Goal: Task Accomplishment & Management: Complete application form

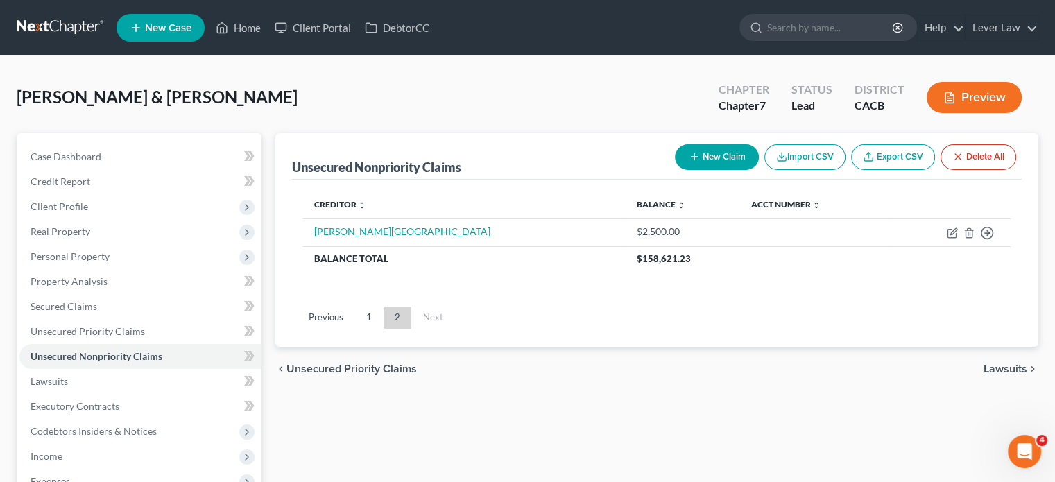
click at [73, 31] on link at bounding box center [61, 27] width 89 height 25
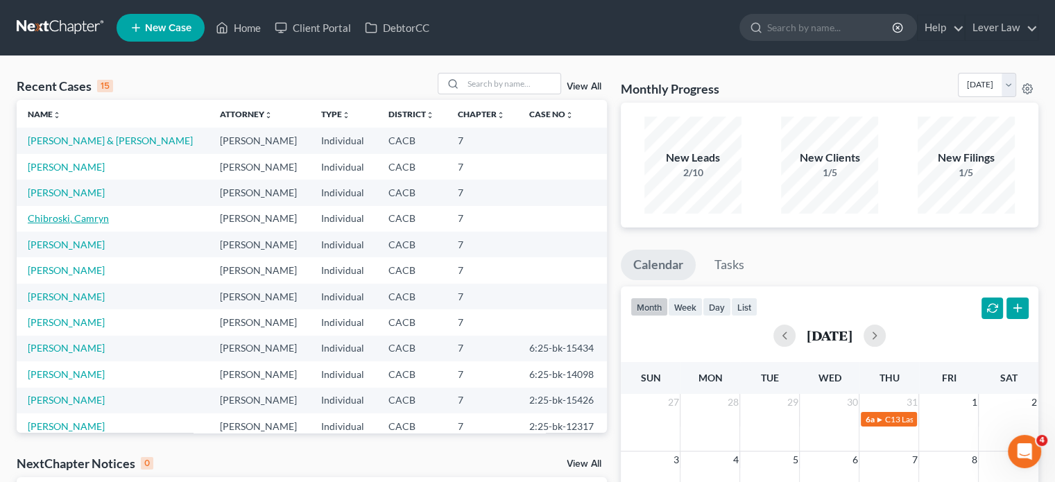
click at [98, 214] on link "Chibroski, Camryn" at bounding box center [68, 218] width 81 height 12
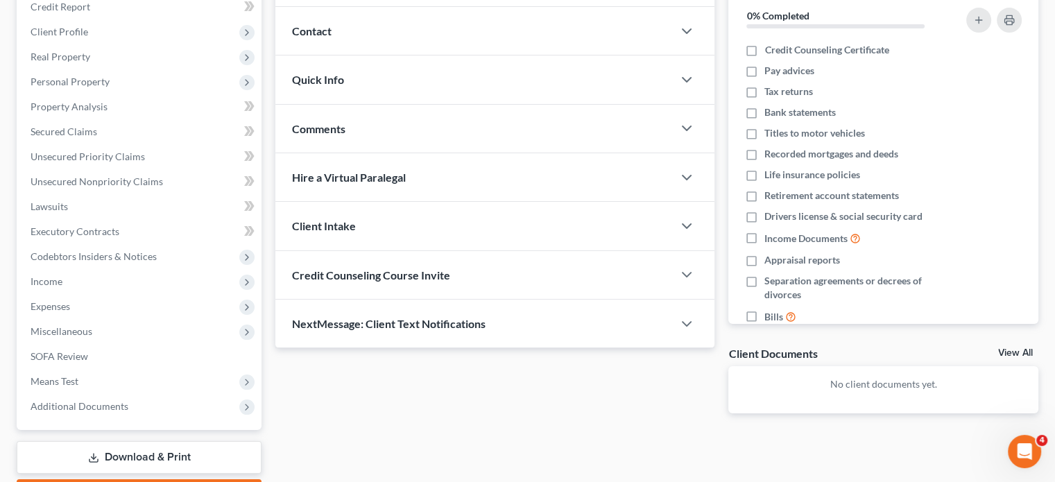
scroll to position [254, 0]
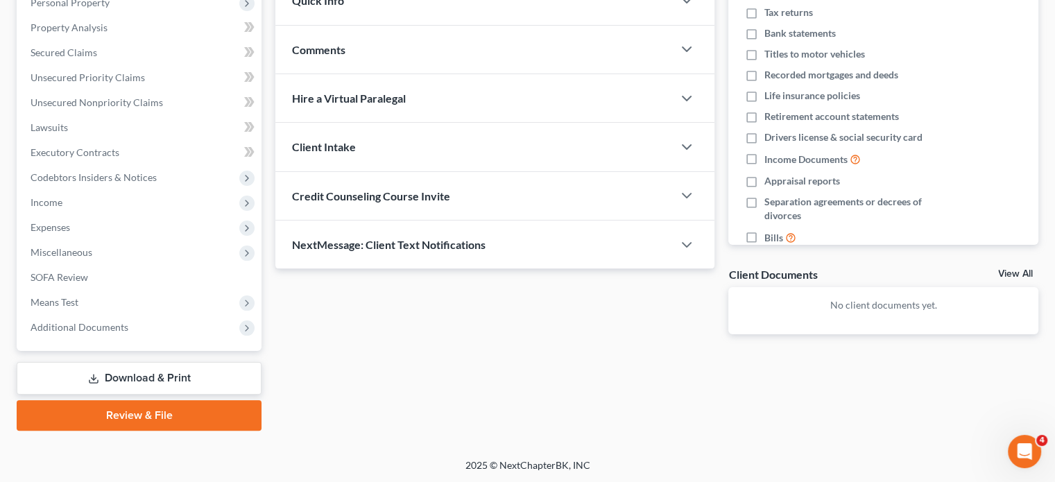
click at [165, 379] on link "Download & Print" at bounding box center [139, 378] width 245 height 33
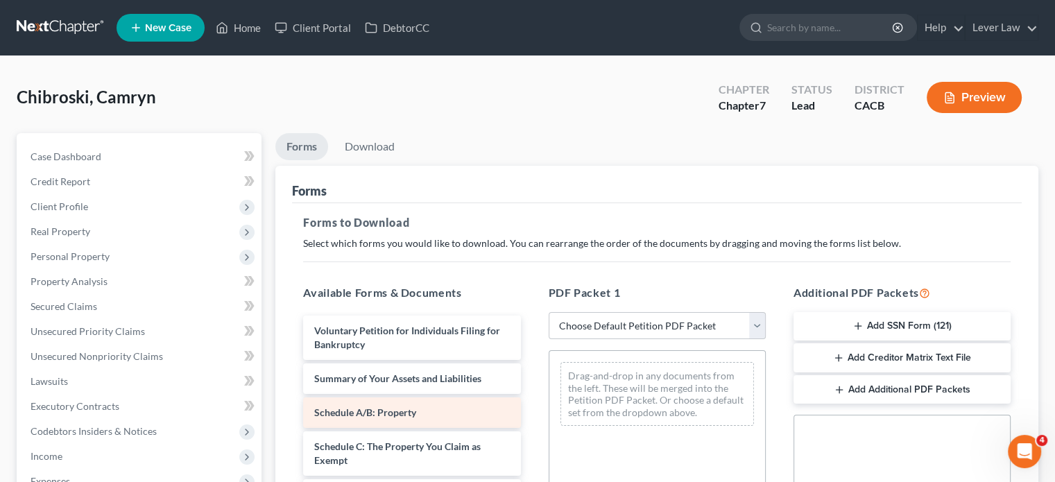
scroll to position [139, 0]
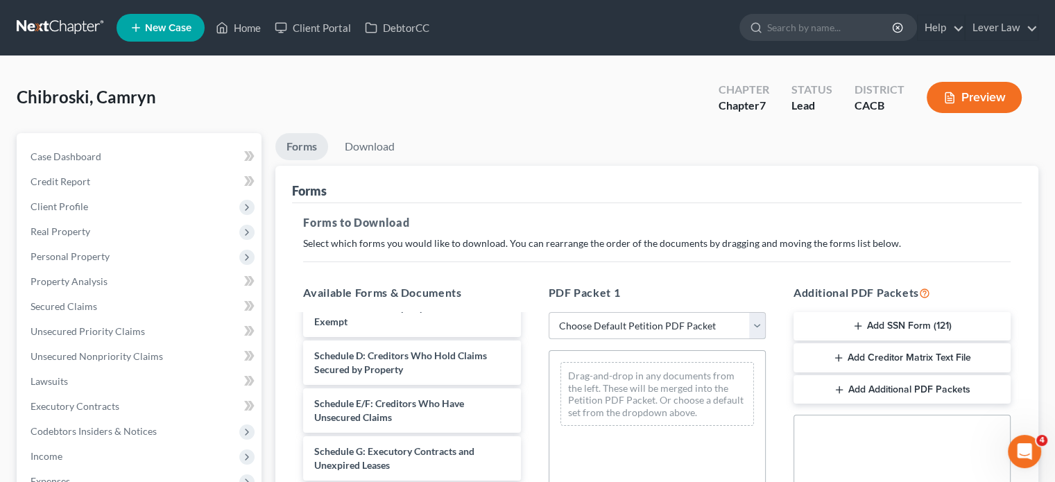
click at [676, 323] on select "Choose Default Petition PDF Packet Complete Bankruptcy Petition (all forms and …" at bounding box center [657, 326] width 217 height 28
select select "5"
click at [549, 312] on select "Choose Default Petition PDF Packet Complete Bankruptcy Petition (all forms and …" at bounding box center [657, 326] width 217 height 28
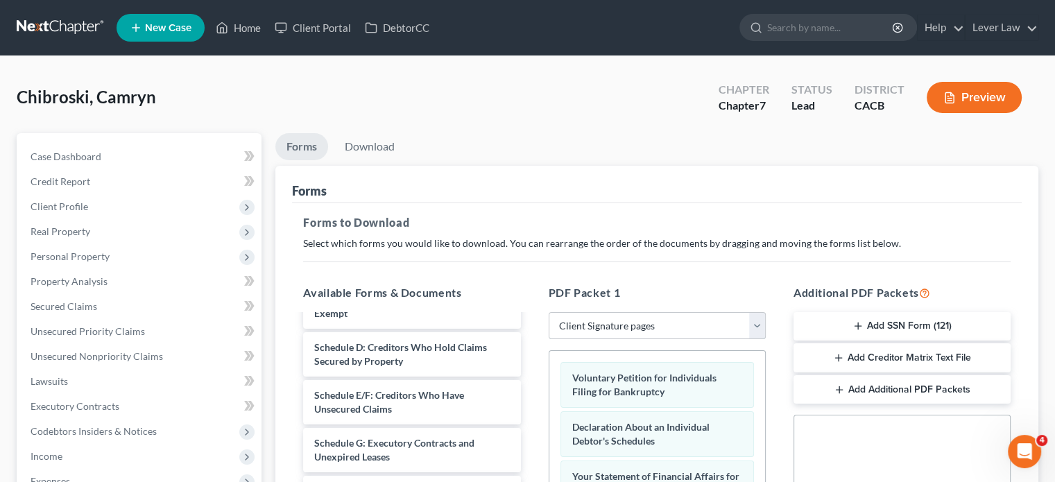
scroll to position [98, 0]
click at [886, 331] on button "Add SSN Form (121)" at bounding box center [902, 326] width 217 height 29
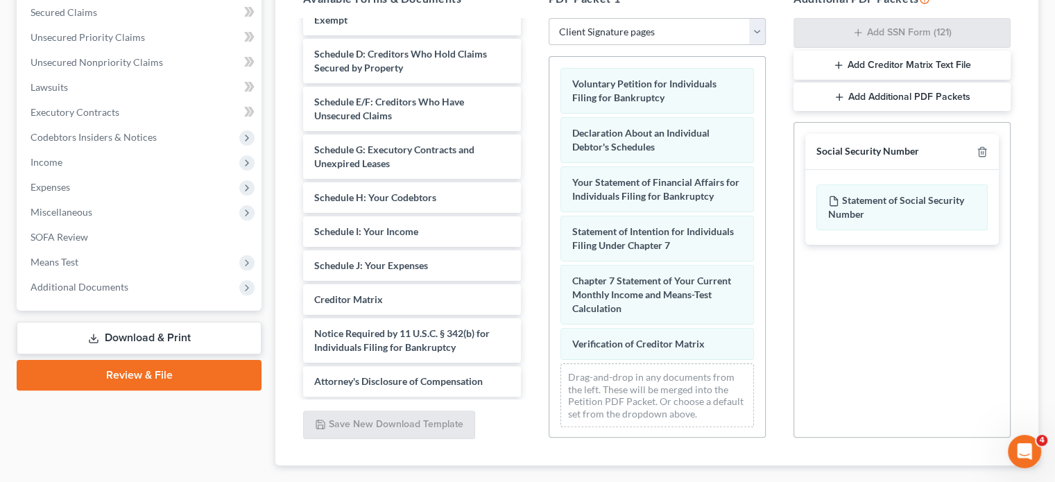
scroll to position [373, 0]
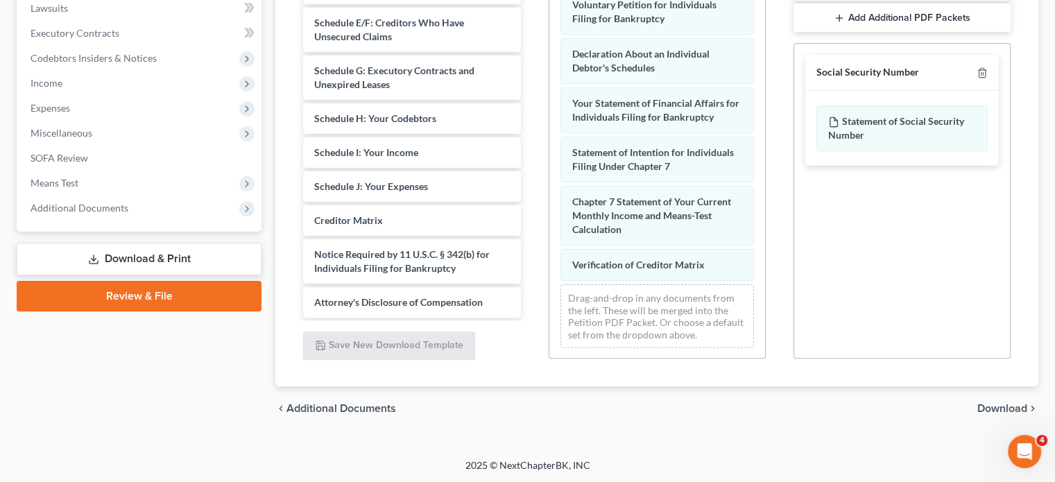
click at [999, 403] on span "Download" at bounding box center [1002, 408] width 50 height 11
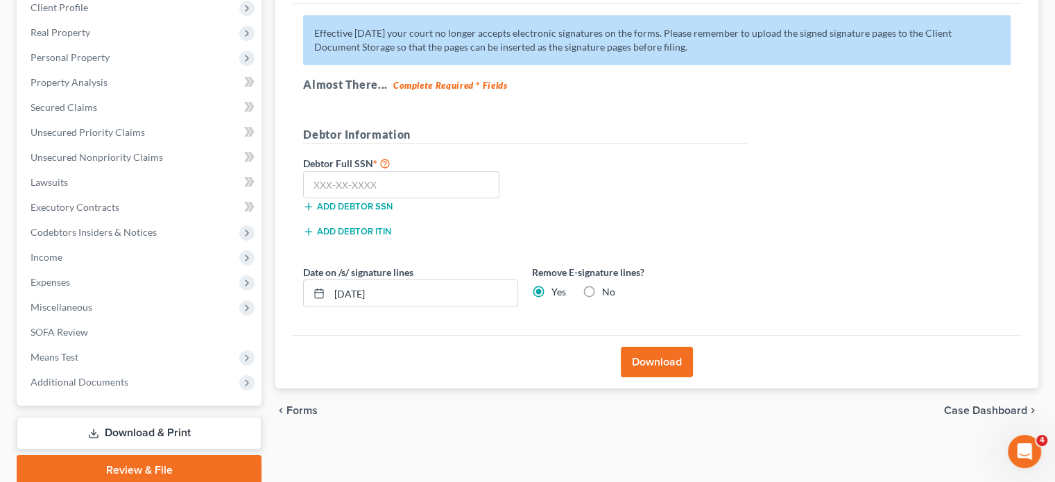
scroll to position [185, 0]
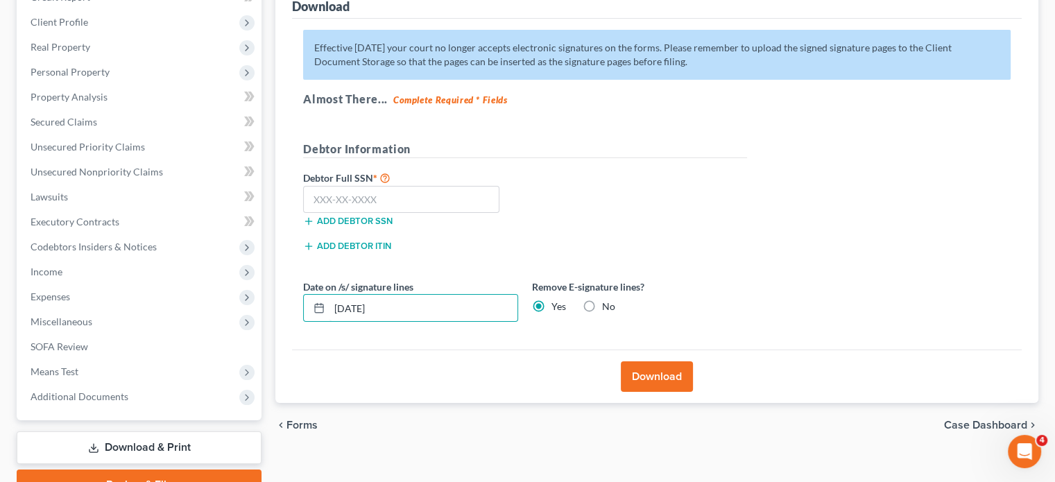
drag, startPoint x: 434, startPoint y: 310, endPoint x: 266, endPoint y: 318, distance: 168.0
click at [262, 318] on div "Petition Navigation Case Dashboard Payments Invoices Payments Payments Credit R…" at bounding box center [528, 224] width 1036 height 551
click at [387, 209] on input "text" at bounding box center [401, 200] width 196 height 28
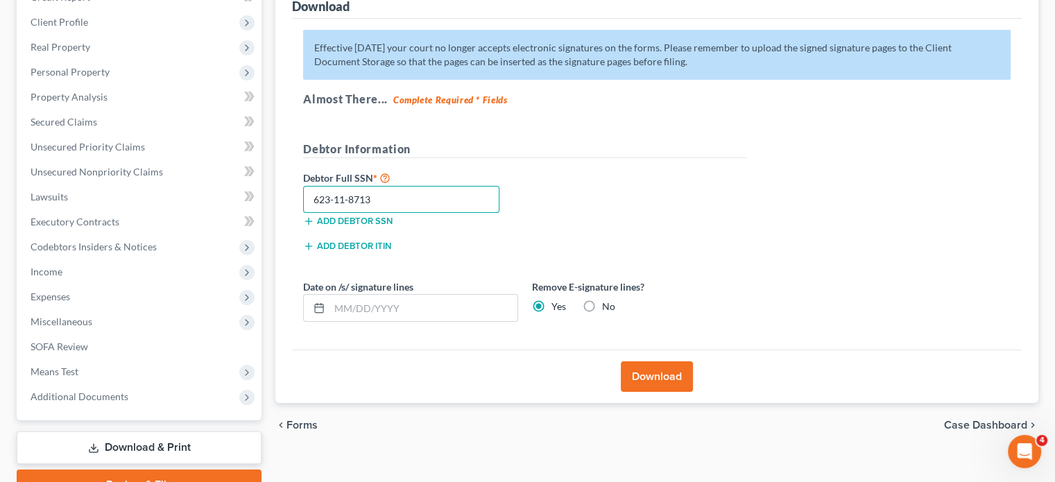
type input "623-11-8713"
click at [680, 367] on button "Download" at bounding box center [657, 376] width 72 height 31
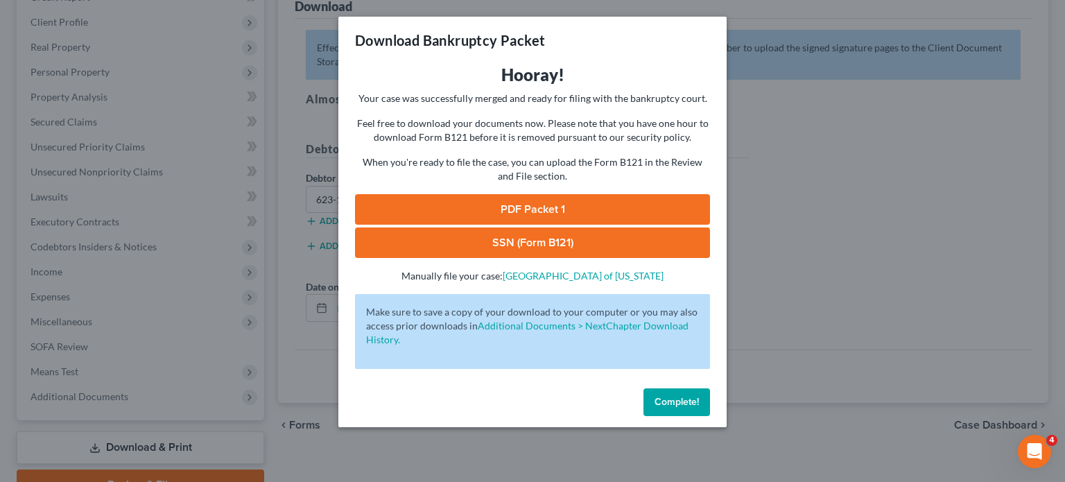
click at [553, 205] on link "PDF Packet 1" at bounding box center [532, 209] width 355 height 31
click at [430, 255] on link "SSN (Form B121)" at bounding box center [532, 243] width 355 height 31
drag, startPoint x: 689, startPoint y: 397, endPoint x: 705, endPoint y: 395, distance: 16.1
click at [689, 397] on span "Complete!" at bounding box center [677, 402] width 44 height 12
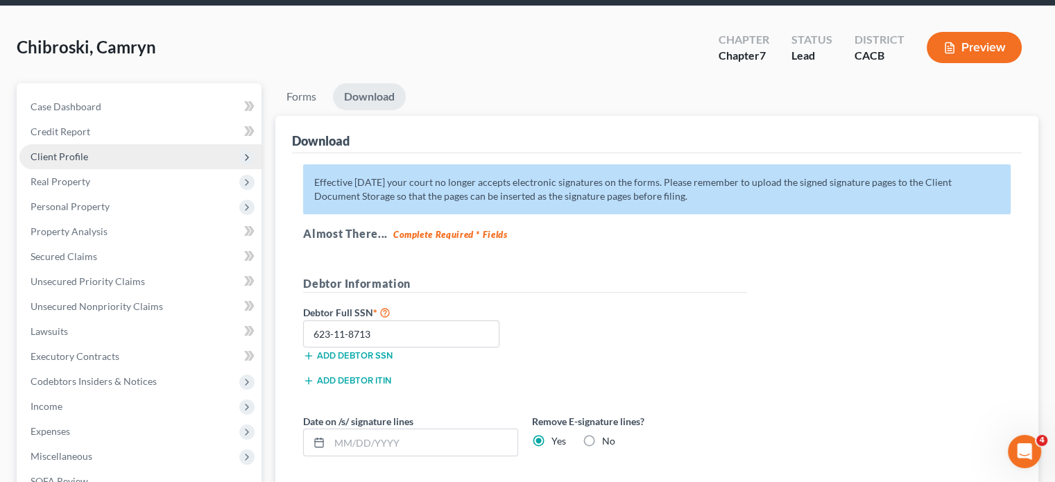
scroll to position [46, 0]
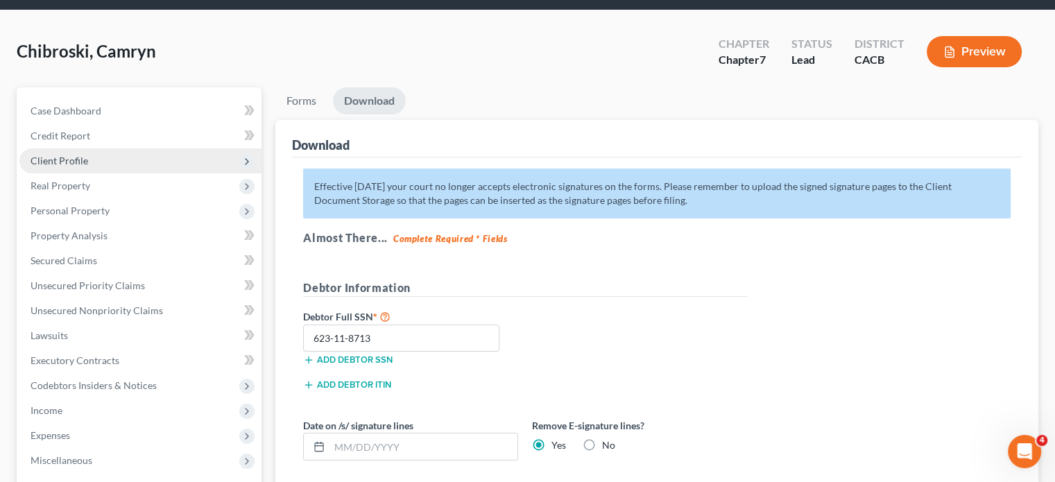
click at [89, 163] on span "Client Profile" at bounding box center [140, 160] width 242 height 25
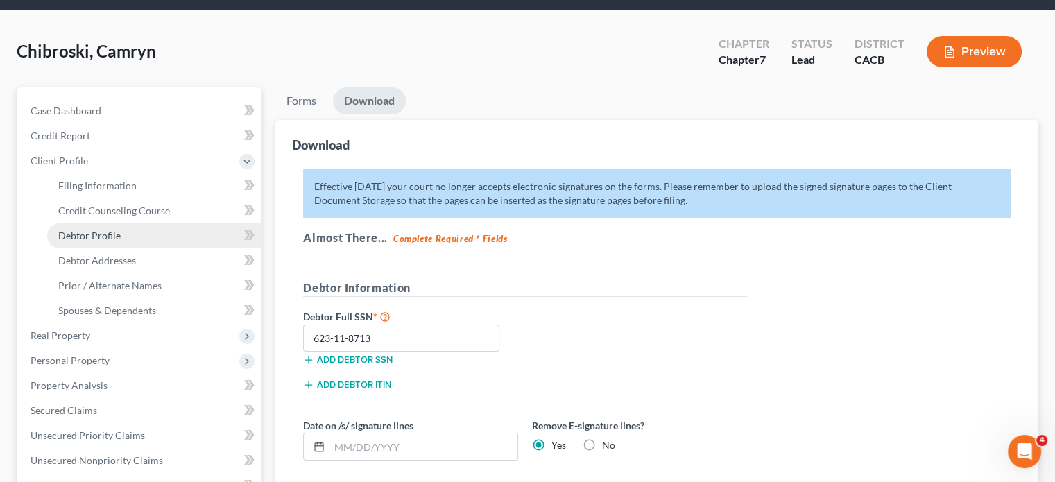
click at [136, 239] on link "Debtor Profile" at bounding box center [154, 235] width 214 height 25
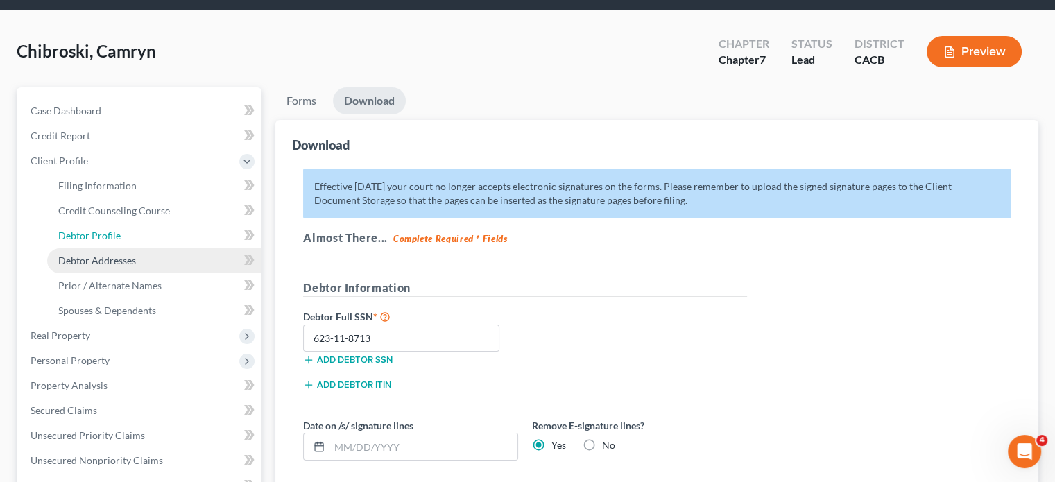
select select "0"
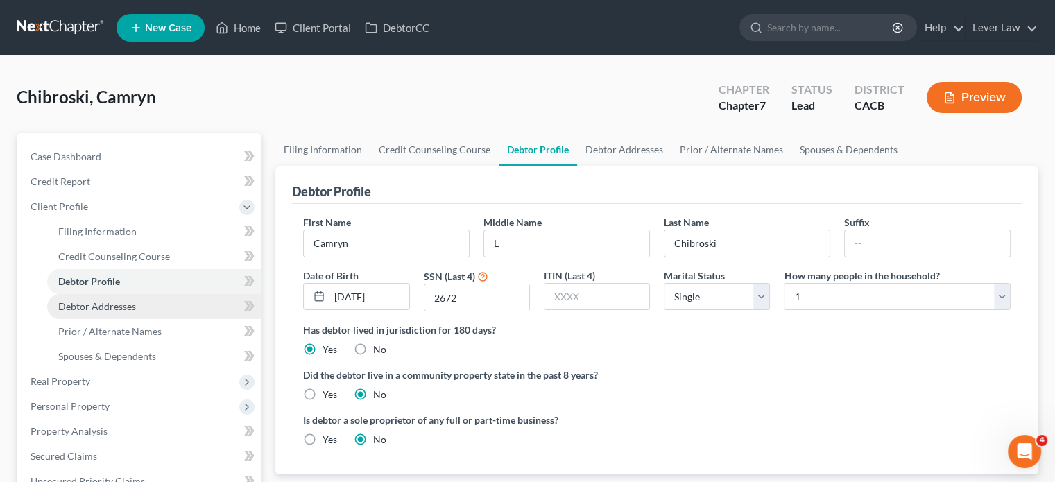
drag, startPoint x: 105, startPoint y: 302, endPoint x: 118, endPoint y: 305, distance: 13.0
click at [105, 302] on span "Debtor Addresses" at bounding box center [97, 306] width 78 height 12
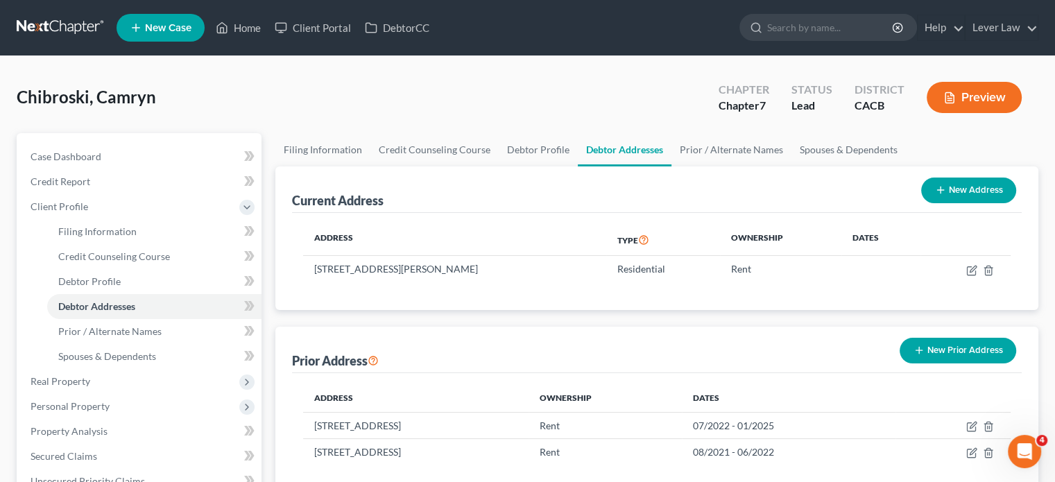
drag, startPoint x: 76, startPoint y: 26, endPoint x: 85, endPoint y: 33, distance: 10.4
click at [76, 26] on link at bounding box center [61, 27] width 89 height 25
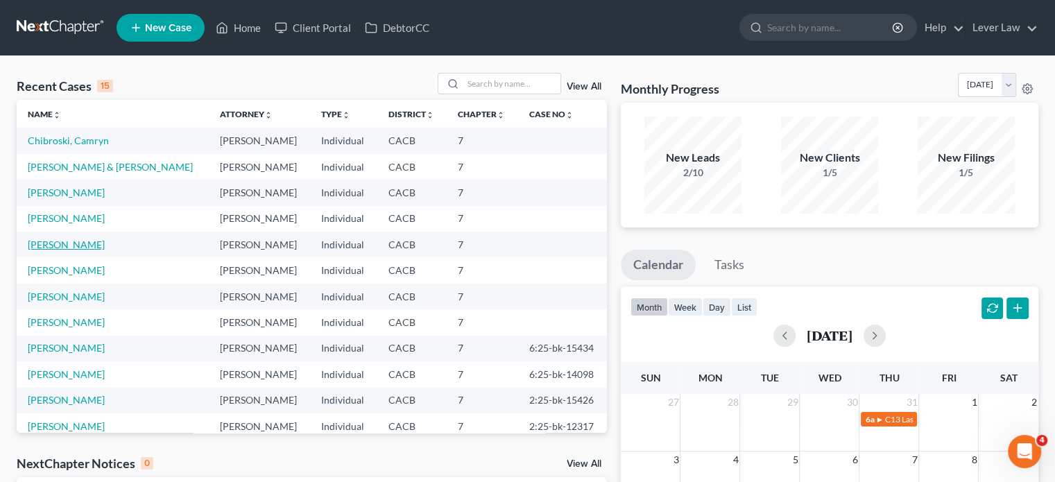
click at [87, 247] on link "[PERSON_NAME]" at bounding box center [66, 245] width 77 height 12
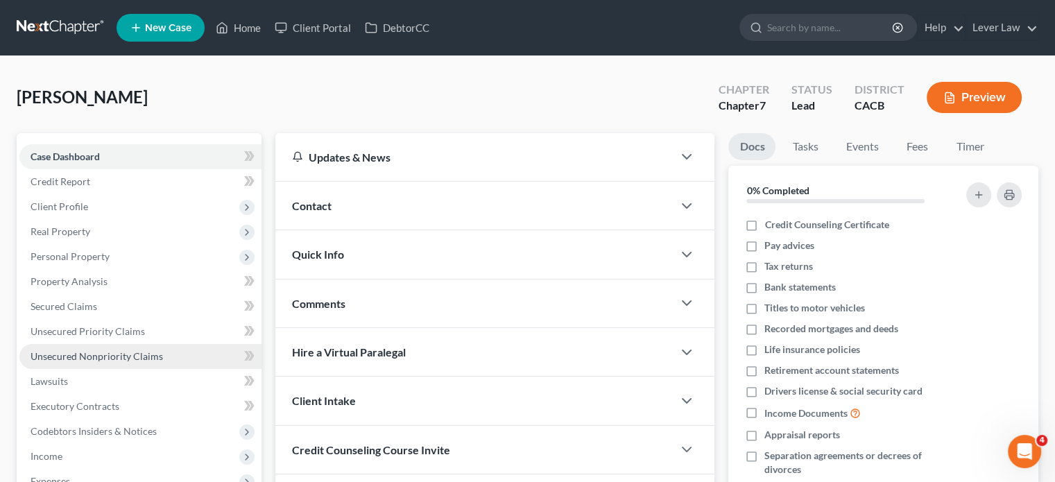
click at [122, 359] on span "Unsecured Nonpriority Claims" at bounding box center [97, 356] width 132 height 12
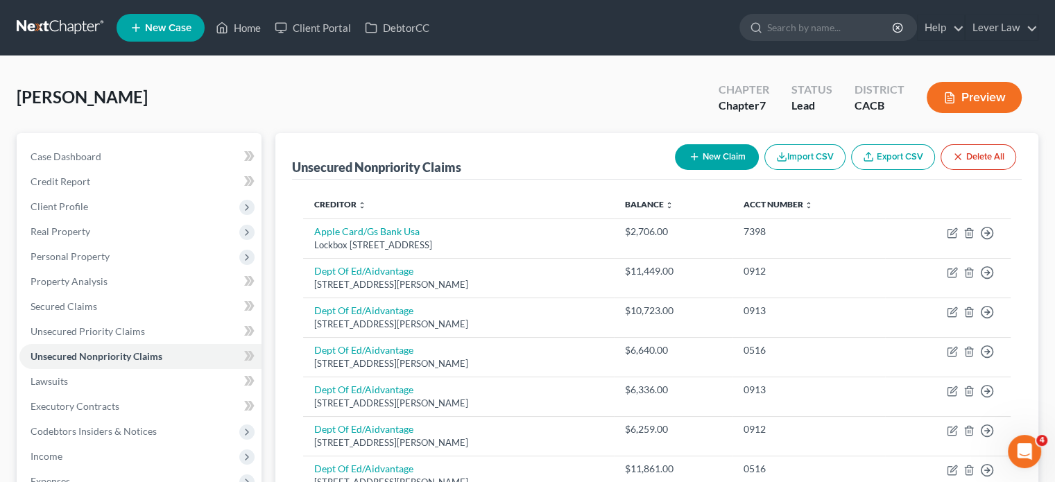
click at [721, 164] on button "New Claim" at bounding box center [717, 157] width 84 height 26
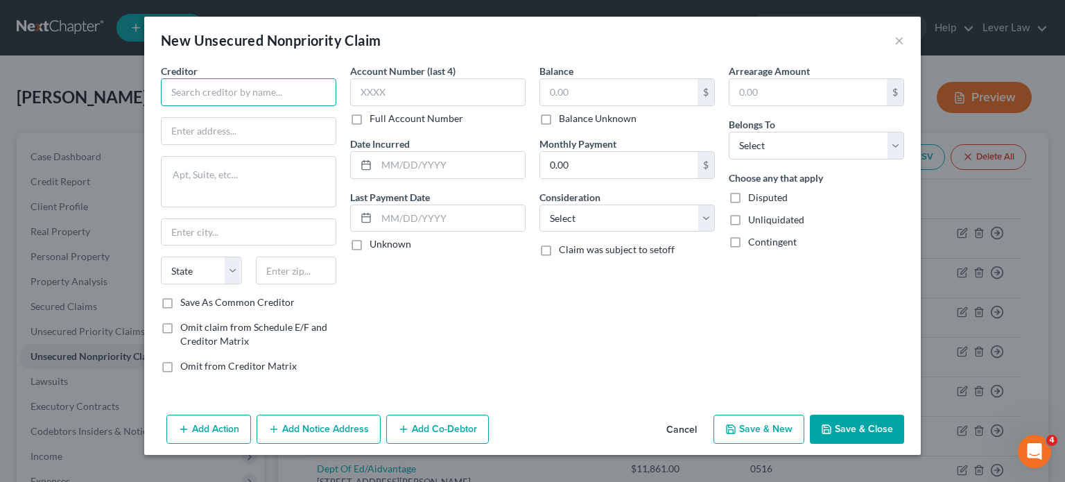
click at [285, 89] on input "text" at bounding box center [248, 92] width 175 height 28
type input "Affiliated Pathologists Medical Group"
click at [272, 134] on input "text" at bounding box center [249, 131] width 174 height 26
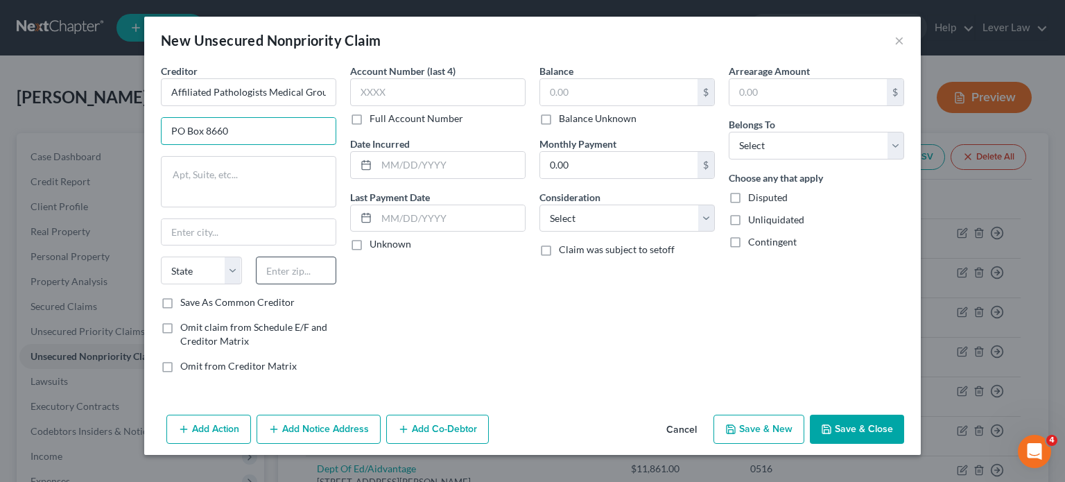
type input "PO Box 8660"
click at [258, 268] on input "text" at bounding box center [296, 271] width 81 height 28
type input "63126"
drag, startPoint x: 635, startPoint y: 87, endPoint x: 626, endPoint y: 78, distance: 12.3
click at [633, 85] on input "text" at bounding box center [618, 92] width 157 height 26
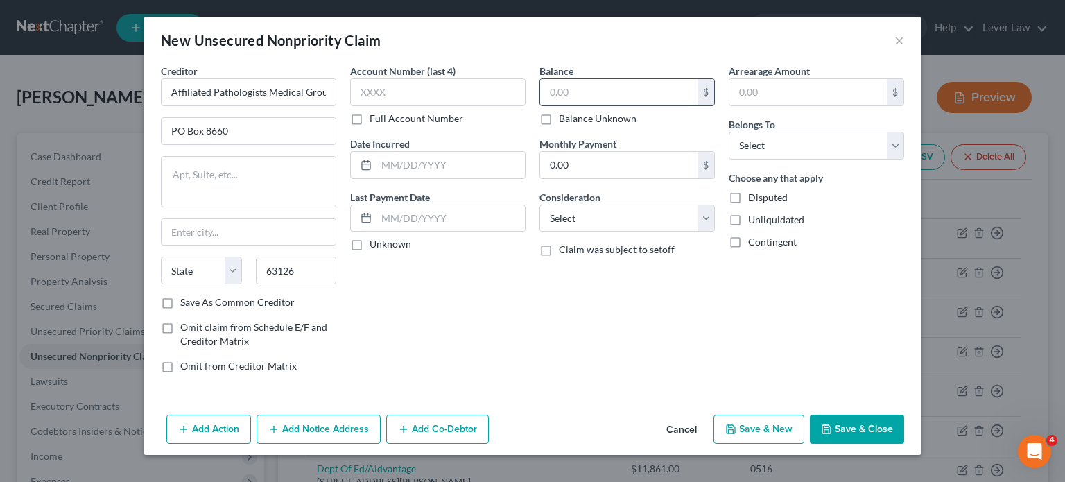
type input "Saint Louis"
select select "26"
type input "187.94"
drag, startPoint x: 585, startPoint y: 210, endPoint x: 587, endPoint y: 217, distance: 7.1
click at [585, 210] on select "Select Cable / Satellite Services Collection Agency Credit Card Debt Debt Couns…" at bounding box center [627, 219] width 175 height 28
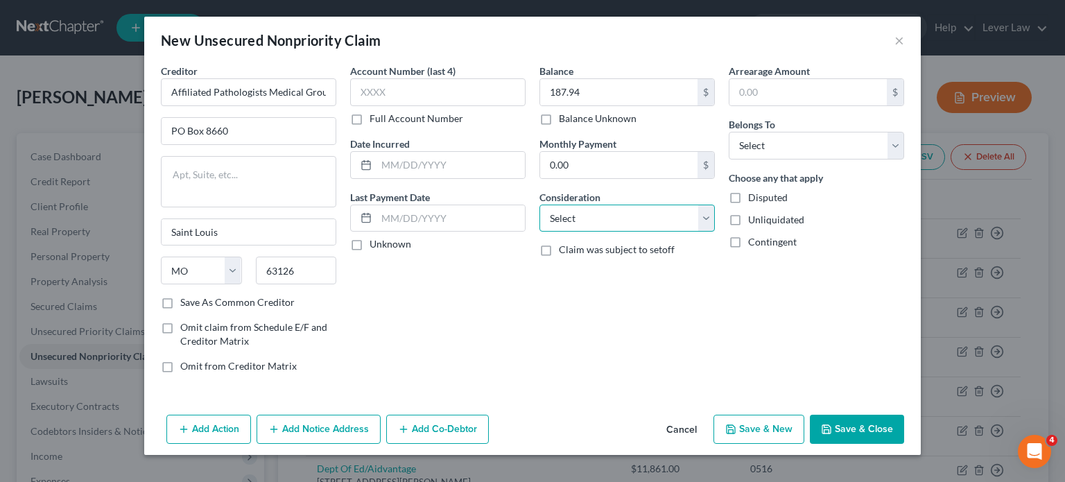
select select "9"
click at [540, 205] on select "Select Cable / Satellite Services Collection Agency Credit Card Debt Debt Couns…" at bounding box center [627, 219] width 175 height 28
click at [774, 151] on select "Select Debtor 1 Only Debtor 2 Only Debtor 1 And Debtor 2 Only At Least One Of T…" at bounding box center [816, 146] width 175 height 28
select select "0"
click at [729, 132] on select "Select Debtor 1 Only Debtor 2 Only Debtor 1 And Debtor 2 Only At Least One Of T…" at bounding box center [816, 146] width 175 height 28
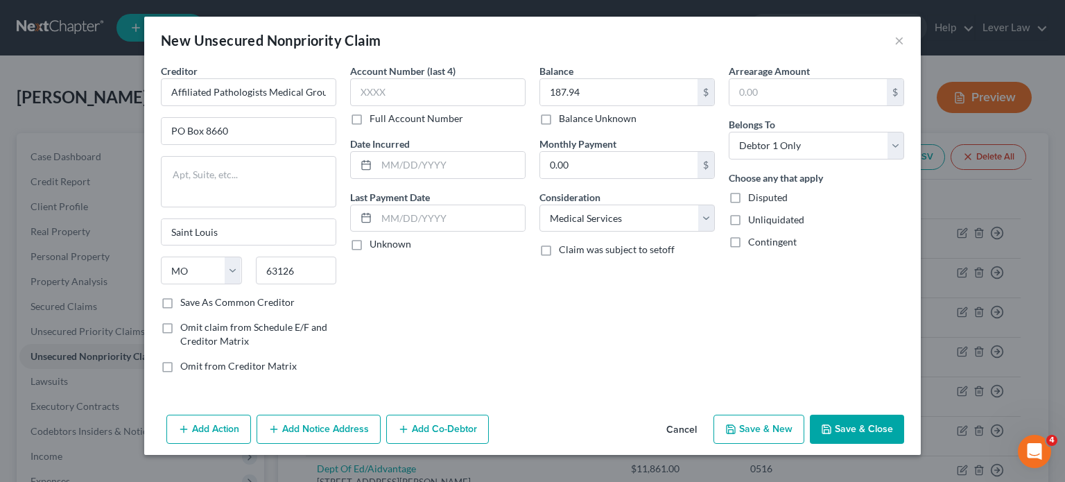
click at [837, 425] on button "Save & Close" at bounding box center [857, 429] width 94 height 29
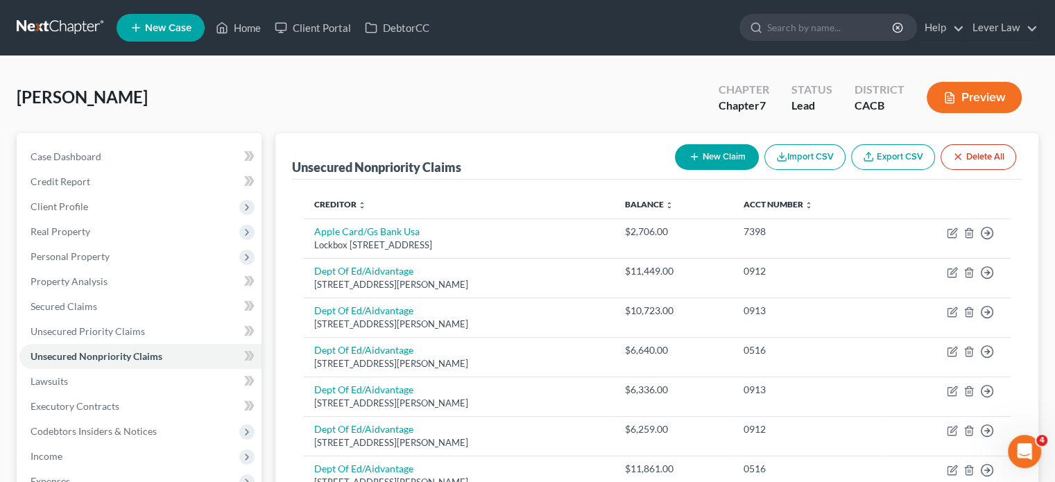
click at [715, 157] on button "New Claim" at bounding box center [717, 157] width 84 height 26
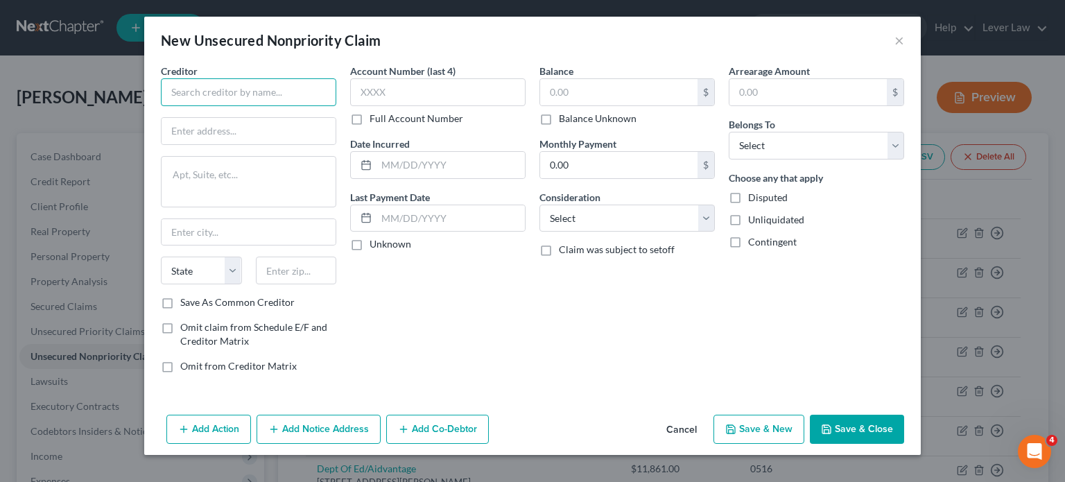
click at [283, 83] on input "text" at bounding box center [248, 92] width 175 height 28
click at [286, 141] on div "Creditor * Yes Energy Management State AL AK AR AZ CA CO CT DE DC FL GA GU HI I…" at bounding box center [248, 180] width 175 height 232
type input "Yes Energy Management"
click at [290, 138] on input "text" at bounding box center [249, 131] width 174 height 26
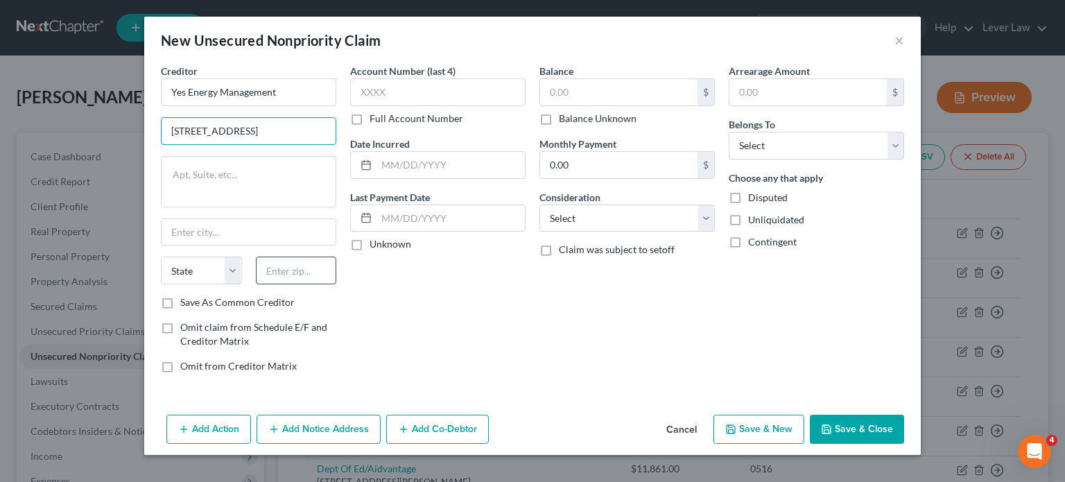
type input "9910 Federal Drive Suite 100"
click at [307, 263] on input "text" at bounding box center [296, 271] width 81 height 28
type input "80921"
drag, startPoint x: 559, startPoint y: 92, endPoint x: 546, endPoint y: 83, distance: 16.0
click at [557, 85] on input "text" at bounding box center [618, 92] width 157 height 26
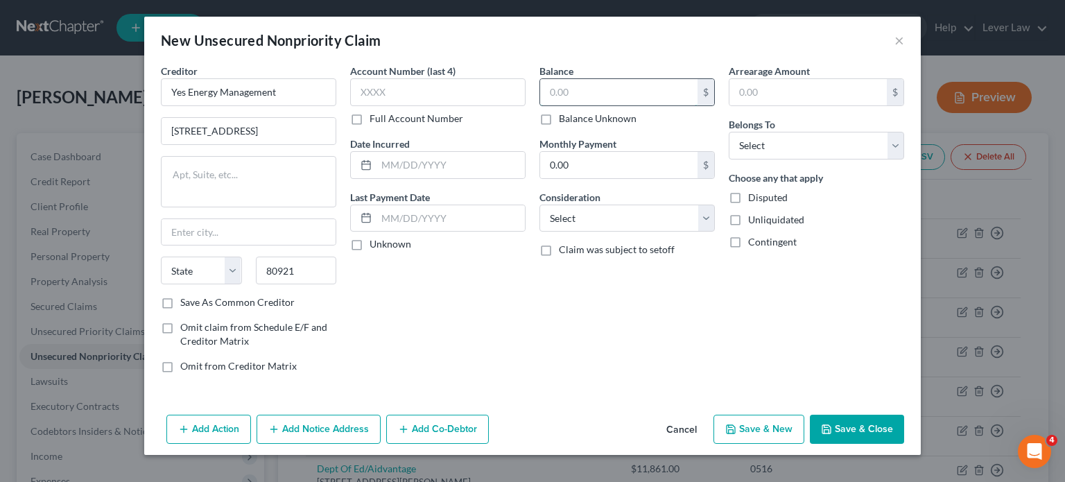
type input "Colorado Springs"
select select "5"
type input "2,021.95"
click at [663, 216] on select "Select Cable / Satellite Services Collection Agency Credit Card Debt Debt Couns…" at bounding box center [627, 219] width 175 height 28
select select "14"
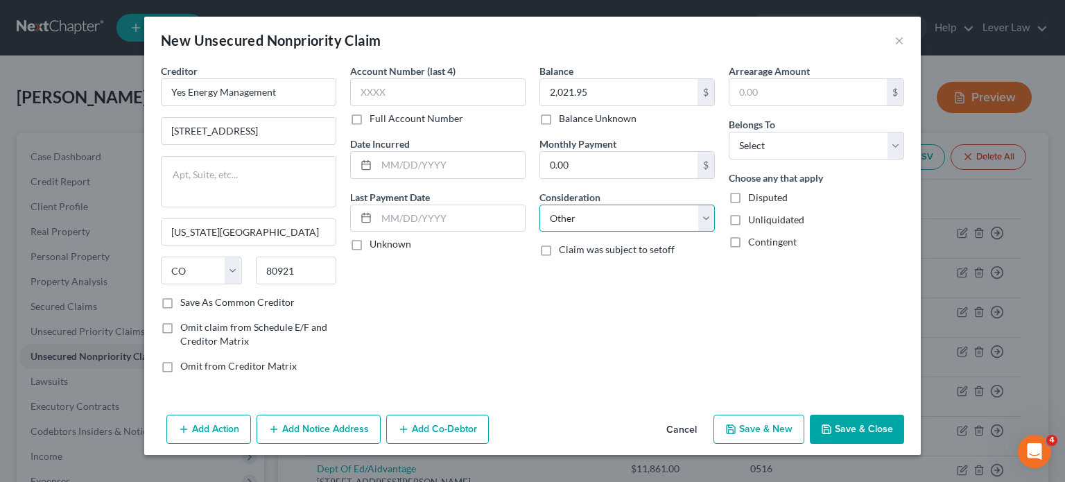
click at [540, 205] on select "Select Cable / Satellite Services Collection Agency Credit Card Debt Debt Couns…" at bounding box center [627, 219] width 175 height 28
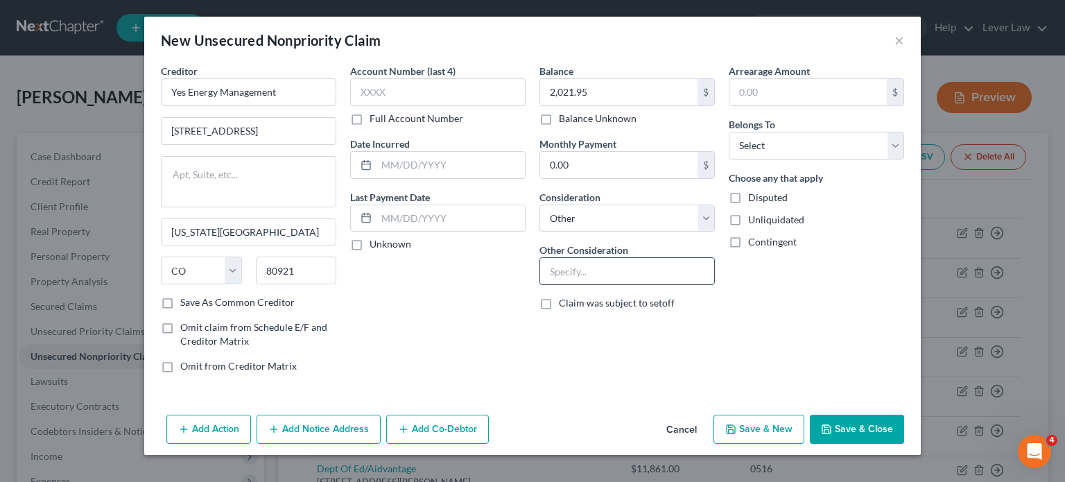
click at [619, 263] on input "text" at bounding box center [627, 271] width 174 height 26
type input "z"
type input "Breach of lease"
click at [824, 151] on select "Select Debtor 1 Only Debtor 2 Only Debtor 1 And Debtor 2 Only At Least One Of T…" at bounding box center [816, 146] width 175 height 28
select select "0"
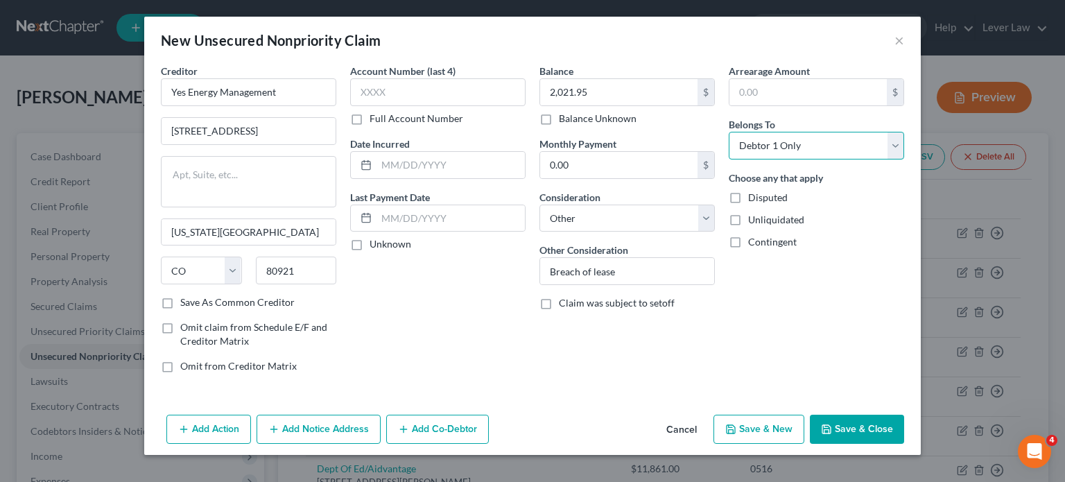
click at [729, 132] on select "Select Debtor 1 Only Debtor 2 Only Debtor 1 And Debtor 2 Only At Least One Of T…" at bounding box center [816, 146] width 175 height 28
click at [322, 427] on button "Add Notice Address" at bounding box center [319, 429] width 124 height 29
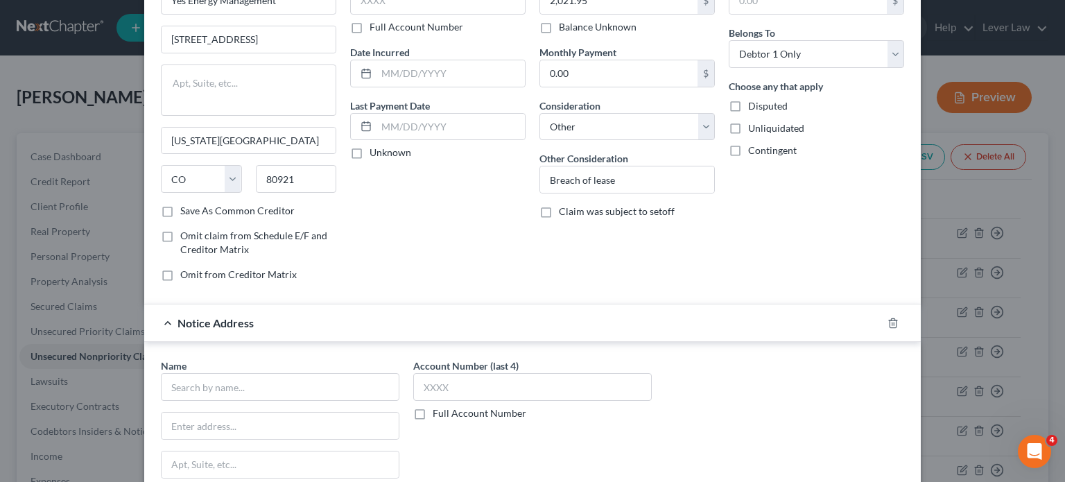
scroll to position [208, 0]
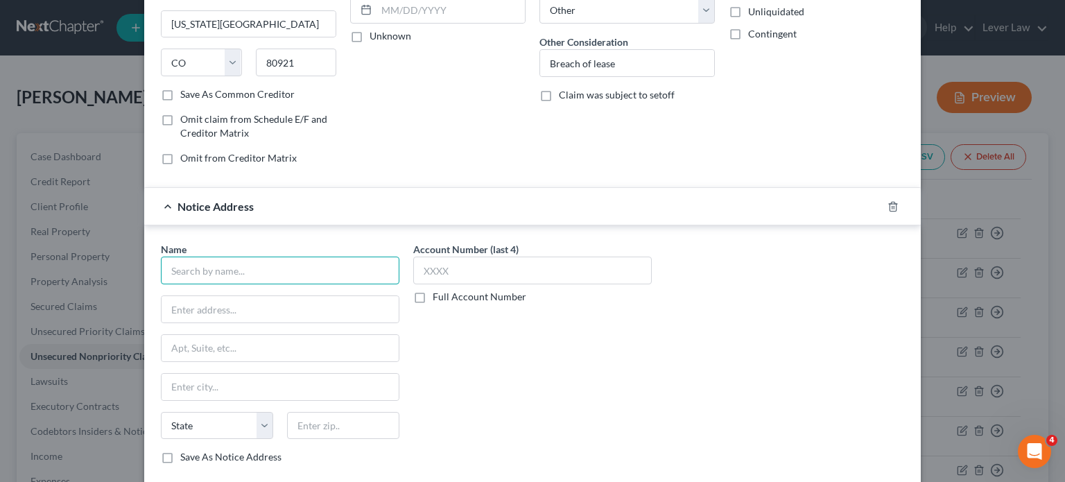
drag, startPoint x: 341, startPoint y: 266, endPoint x: 336, endPoint y: 260, distance: 7.9
click at [338, 263] on input "text" at bounding box center [280, 271] width 239 height 28
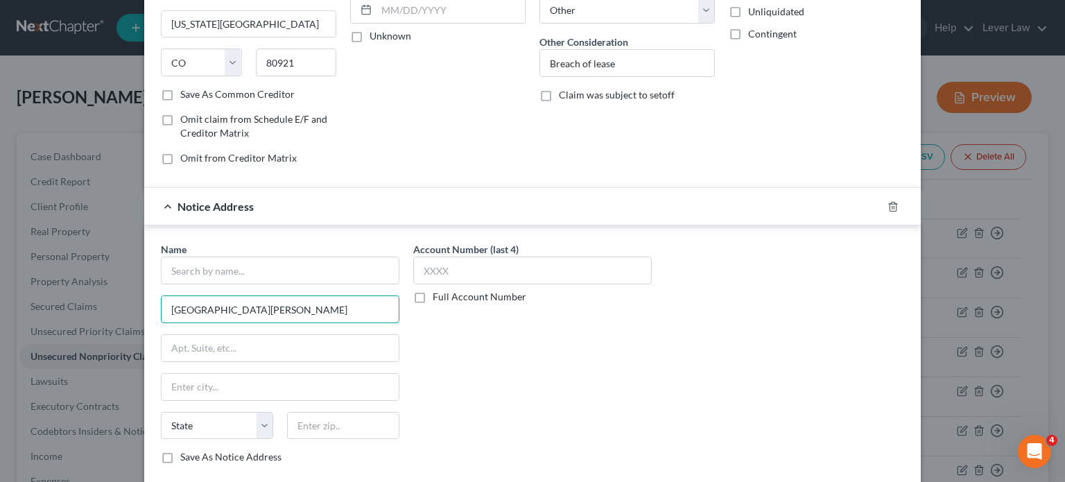
type input "3110 Casa De Campo"
click at [322, 440] on div "State AL AK AR AZ CA CO CT DE DC FL GA GU HI ID IL IN IA KS KY LA ME MD MA MI M…" at bounding box center [280, 431] width 252 height 39
click at [319, 421] on input "text" at bounding box center [343, 426] width 112 height 28
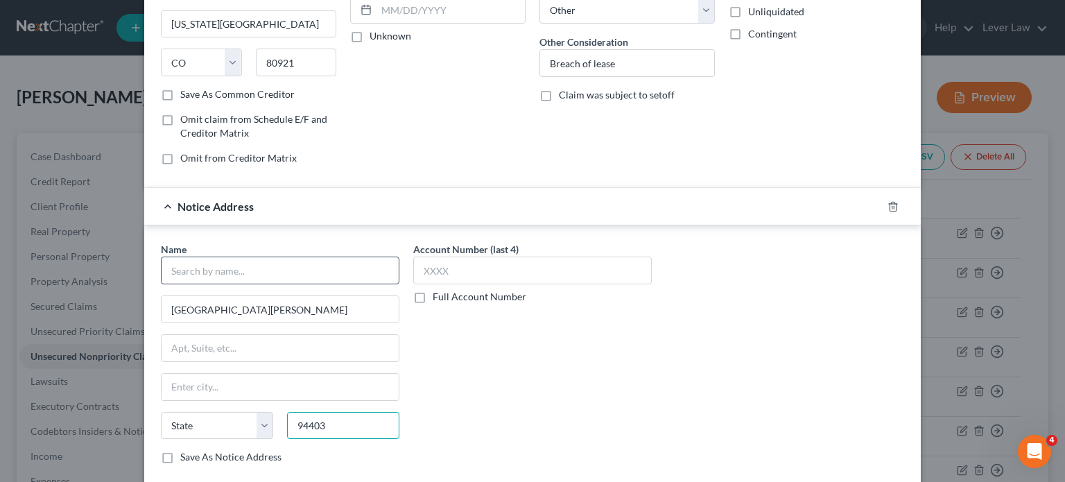
type input "94403"
click at [382, 274] on input "text" at bounding box center [280, 271] width 239 height 28
type input "San Mateo"
select select "4"
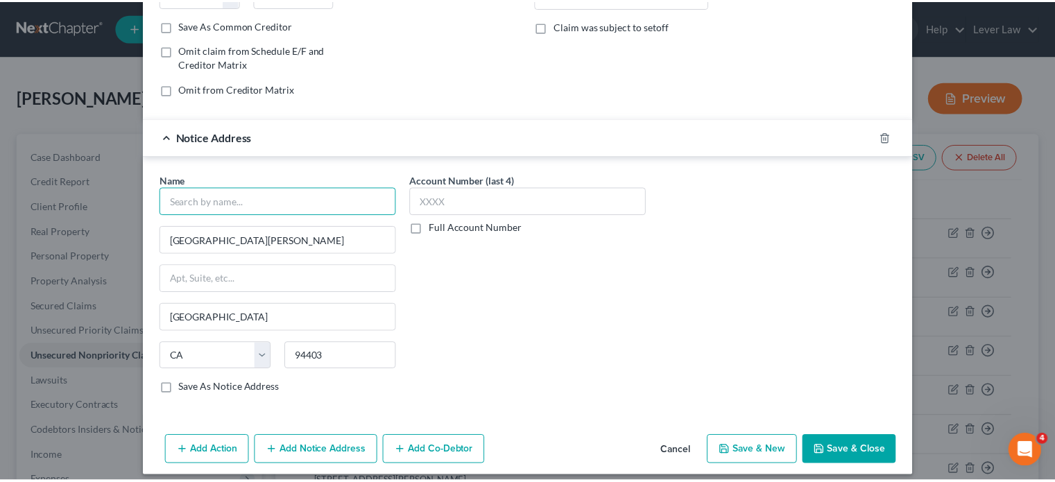
scroll to position [285, 0]
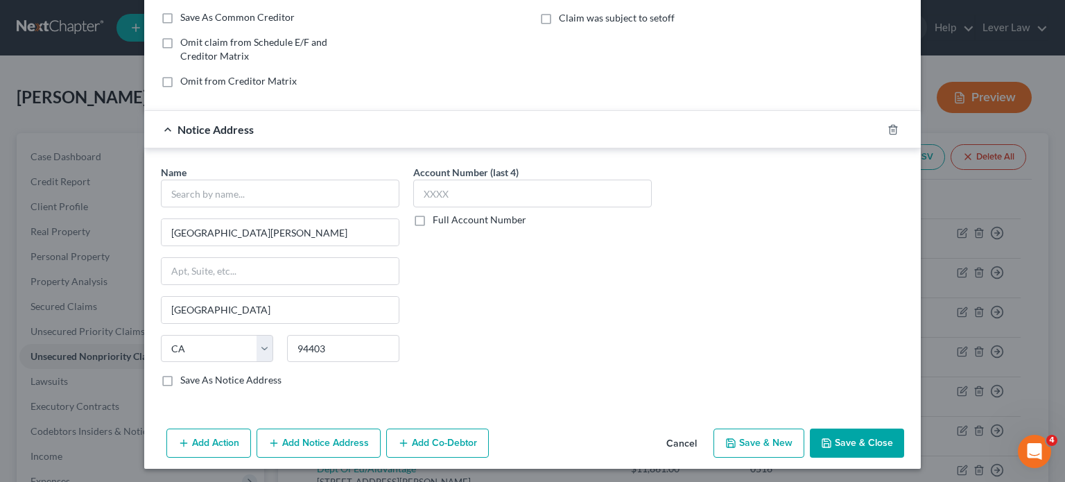
click at [834, 438] on button "Save & Close" at bounding box center [857, 443] width 94 height 29
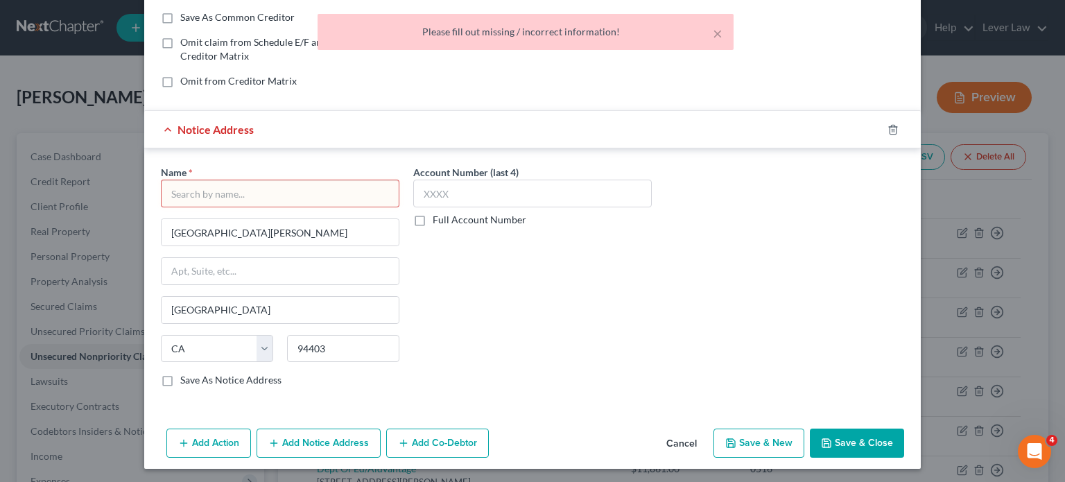
click at [388, 196] on input "text" at bounding box center [280, 194] width 239 height 28
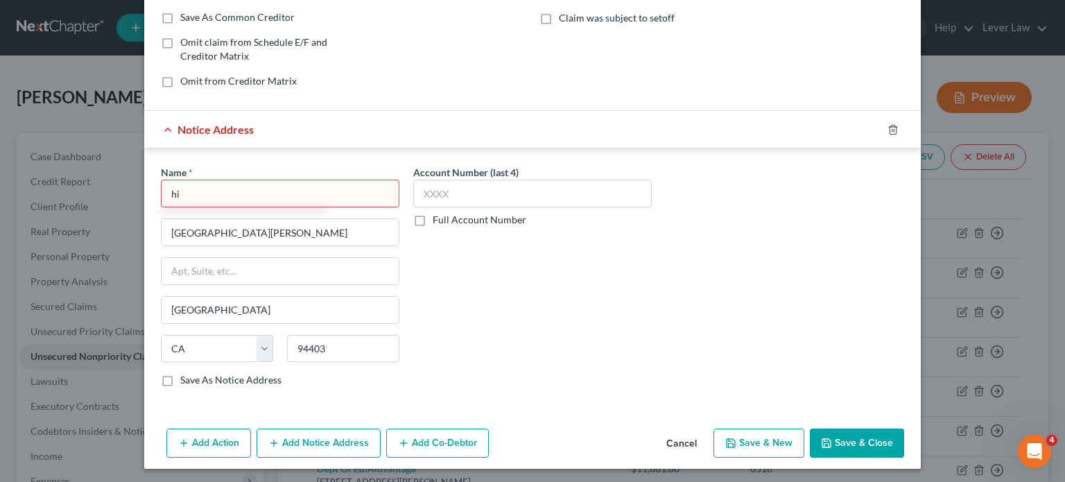
type input "h"
type input "Hillsdale"
click at [821, 443] on icon "button" at bounding box center [826, 443] width 11 height 11
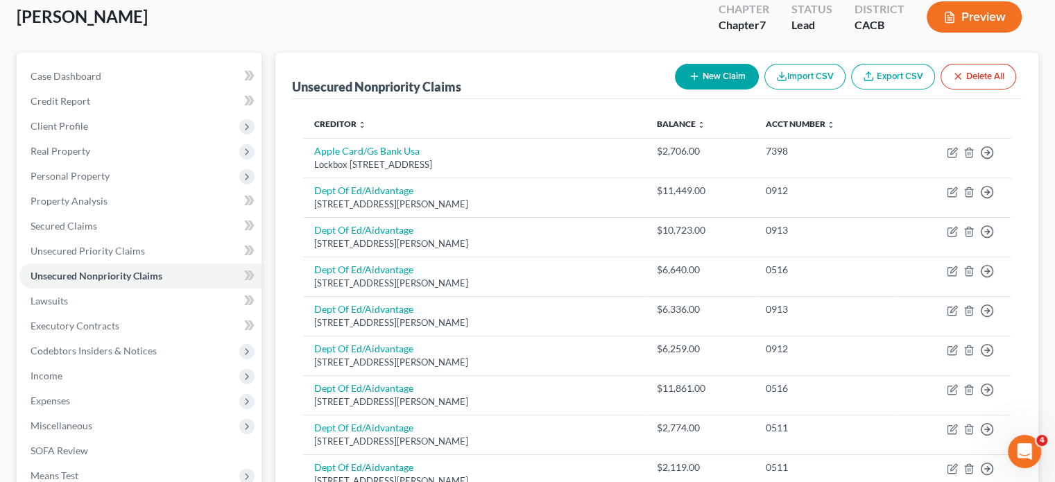
scroll to position [0, 0]
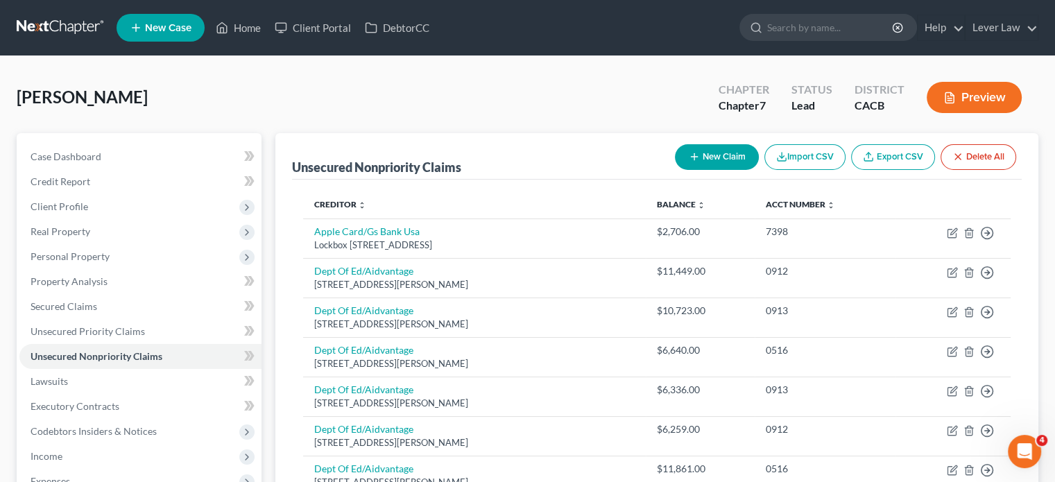
click at [709, 156] on button "New Claim" at bounding box center [717, 157] width 84 height 26
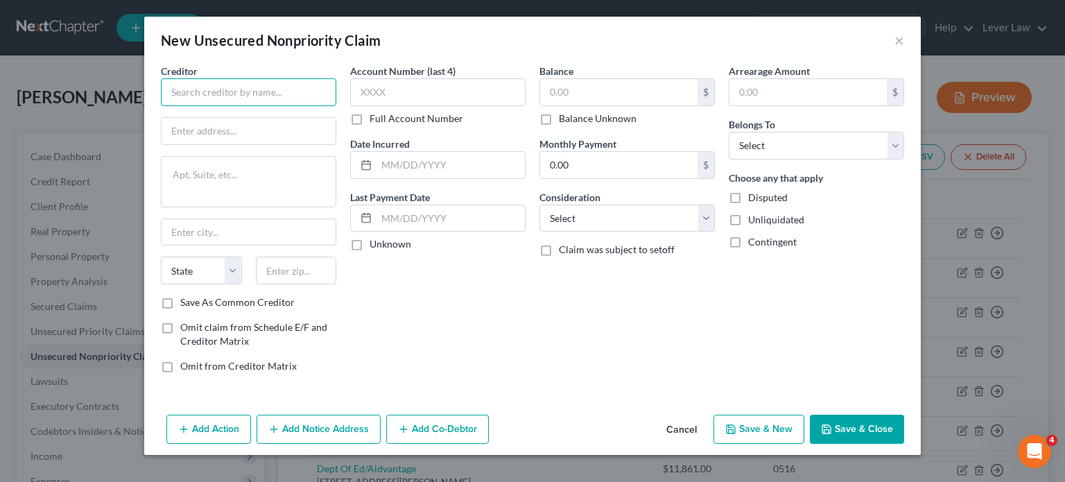
drag, startPoint x: 320, startPoint y: 96, endPoint x: 323, endPoint y: 105, distance: 9.0
click at [322, 98] on input "text" at bounding box center [248, 92] width 175 height 28
type input "PG & E"
click at [639, 90] on input "text" at bounding box center [618, 92] width 157 height 26
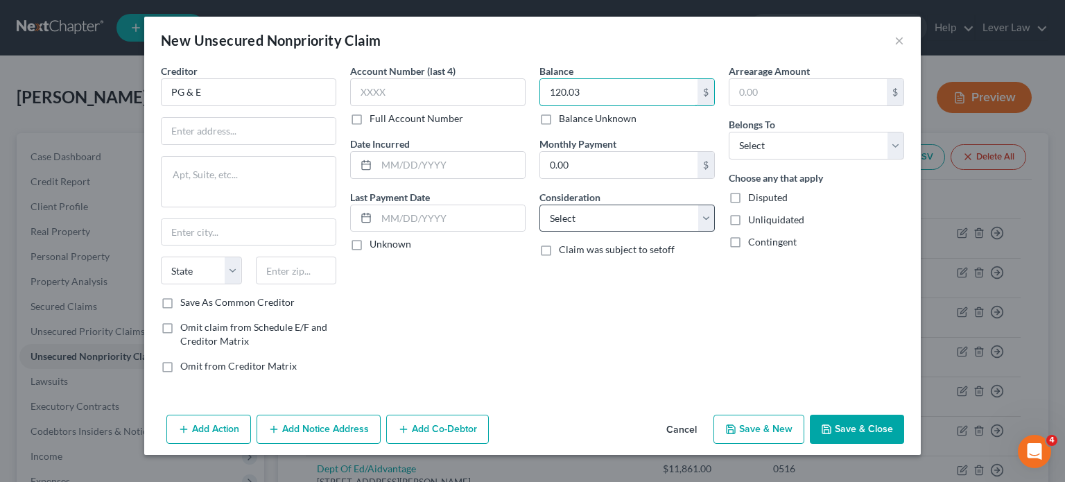
type input "120.03"
drag, startPoint x: 662, startPoint y: 207, endPoint x: 657, endPoint y: 221, distance: 14.0
click at [662, 207] on select "Select Cable / Satellite Services Collection Agency Credit Card Debt Debt Couns…" at bounding box center [627, 219] width 175 height 28
select select "20"
click at [540, 205] on select "Select Cable / Satellite Services Collection Agency Credit Card Debt Debt Couns…" at bounding box center [627, 219] width 175 height 28
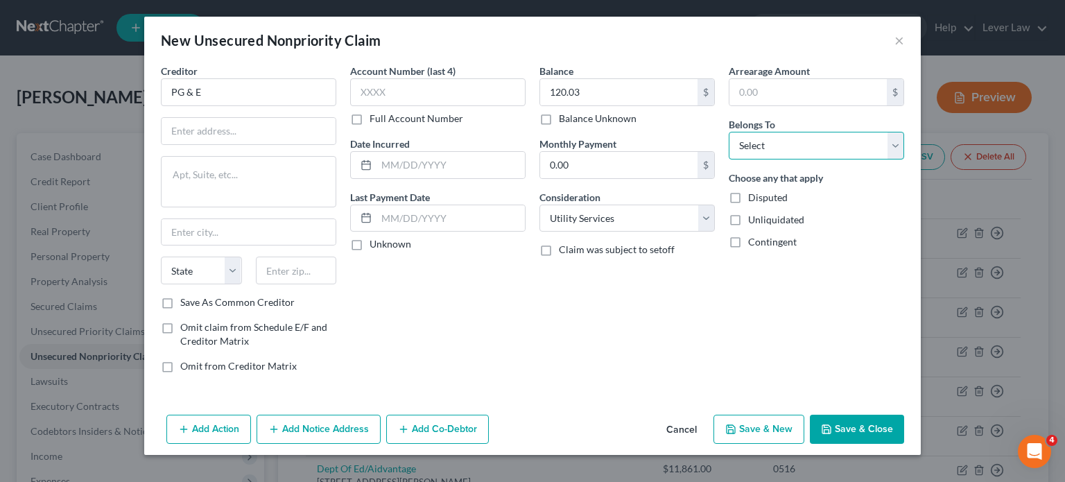
click at [760, 158] on select "Select Debtor 1 Only Debtor 2 Only Debtor 1 And Debtor 2 Only At Least One Of T…" at bounding box center [816, 146] width 175 height 28
select select "0"
click at [729, 132] on select "Select Debtor 1 Only Debtor 2 Only Debtor 1 And Debtor 2 Only At Least One Of T…" at bounding box center [816, 146] width 175 height 28
click at [824, 413] on div "Add Action Add Notice Address Add Co-Debtor Cancel Save & New Save & Close" at bounding box center [532, 432] width 777 height 46
drag, startPoint x: 859, startPoint y: 433, endPoint x: 847, endPoint y: 361, distance: 72.5
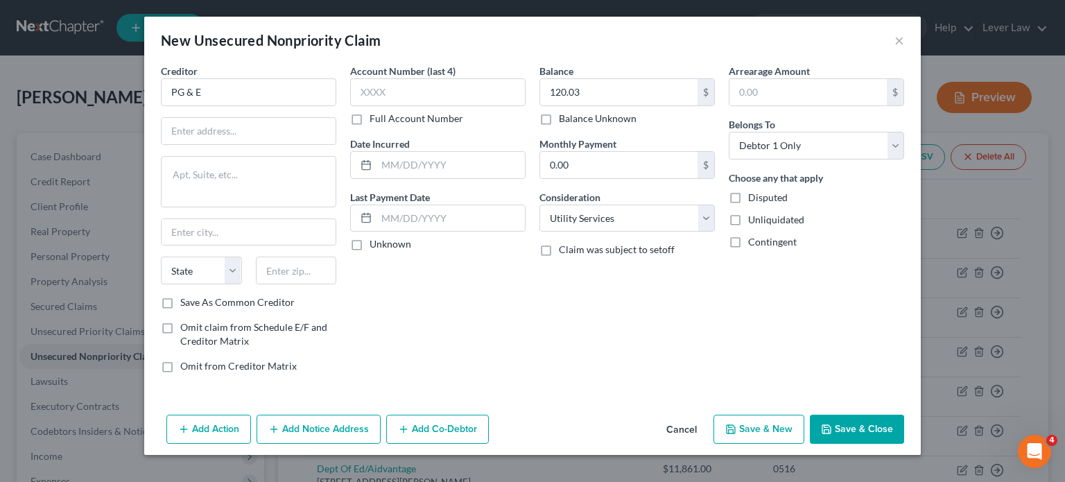
click at [859, 432] on button "Save & Close" at bounding box center [857, 429] width 94 height 29
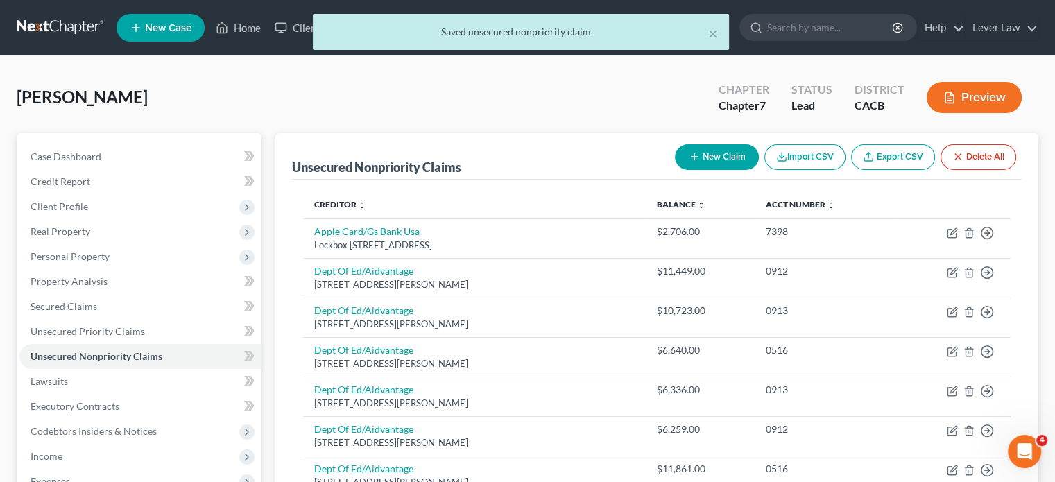
click at [736, 152] on button "New Claim" at bounding box center [717, 157] width 84 height 26
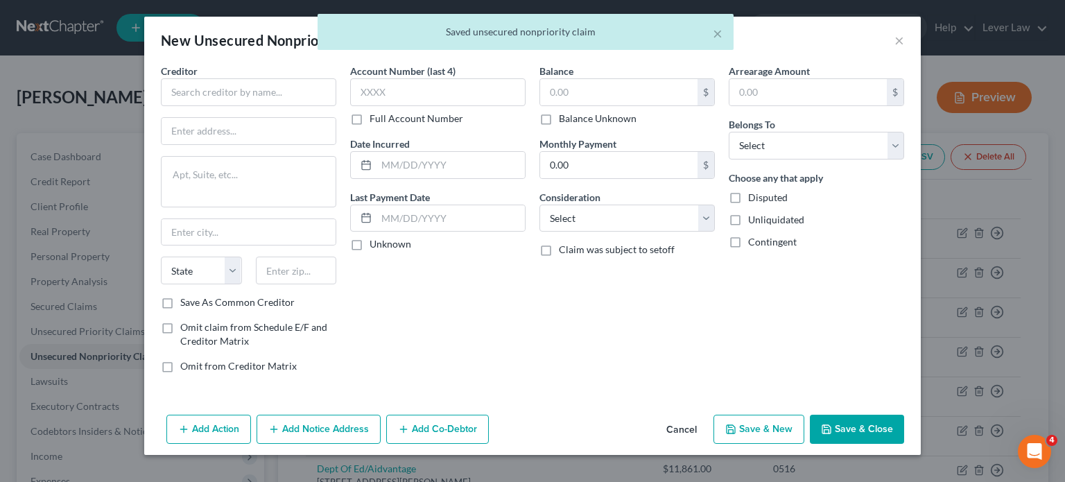
click at [275, 76] on div "Creditor *" at bounding box center [248, 85] width 175 height 42
click at [275, 87] on input "text" at bounding box center [248, 92] width 175 height 28
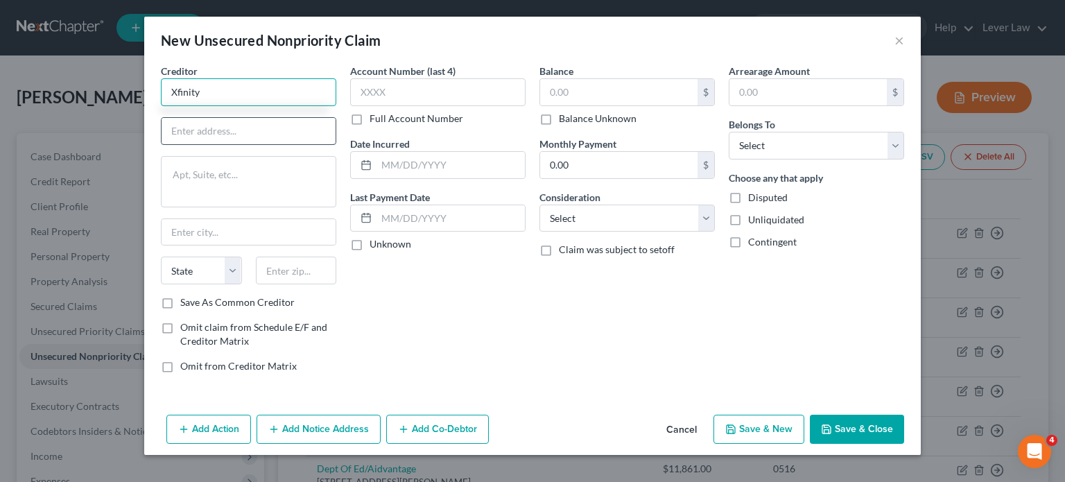
type input "Xfinity"
click at [241, 130] on input "text" at bounding box center [249, 131] width 174 height 26
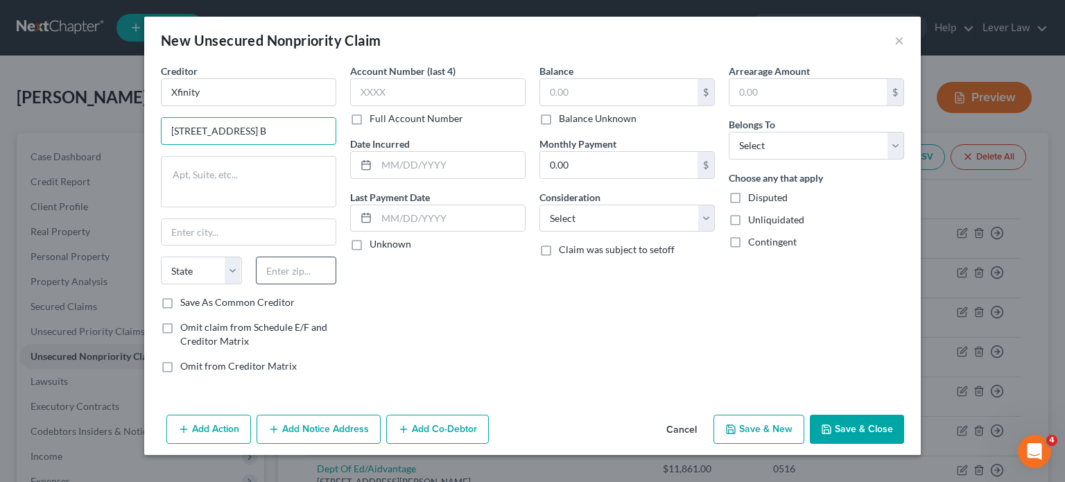
type input "9602 S. 300 W. Ste. B"
click at [303, 281] on input "text" at bounding box center [296, 271] width 81 height 28
type input "84070"
click at [572, 92] on input "text" at bounding box center [618, 92] width 157 height 26
type input "Sandy"
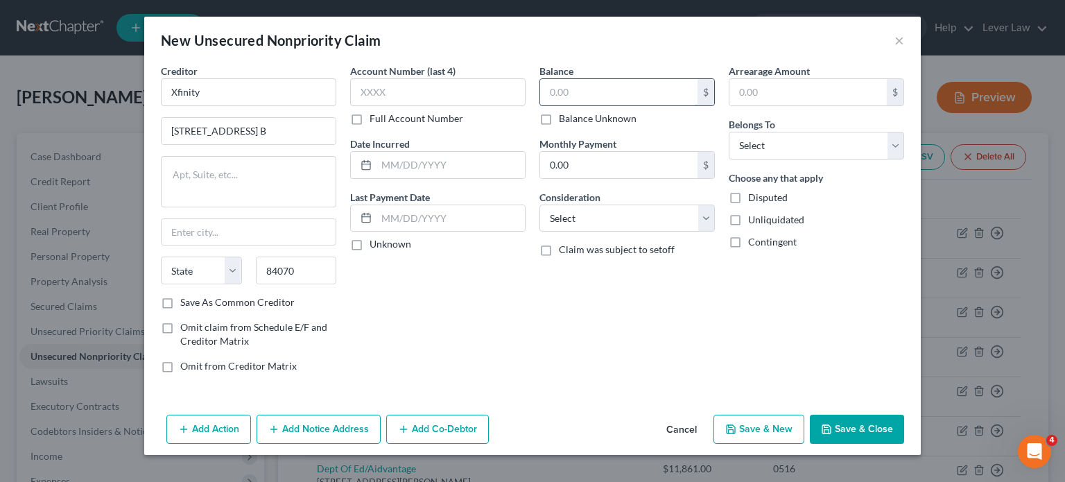
select select "46"
type input "403.54"
click at [658, 220] on select "Select Cable / Satellite Services Collection Agency Credit Card Debt Debt Couns…" at bounding box center [627, 219] width 175 height 28
click at [540, 205] on select "Select Cable / Satellite Services Collection Agency Credit Card Debt Debt Couns…" at bounding box center [627, 219] width 175 height 28
click at [705, 216] on select "Select Cable / Satellite Services Collection Agency Credit Card Debt Debt Couns…" at bounding box center [627, 219] width 175 height 28
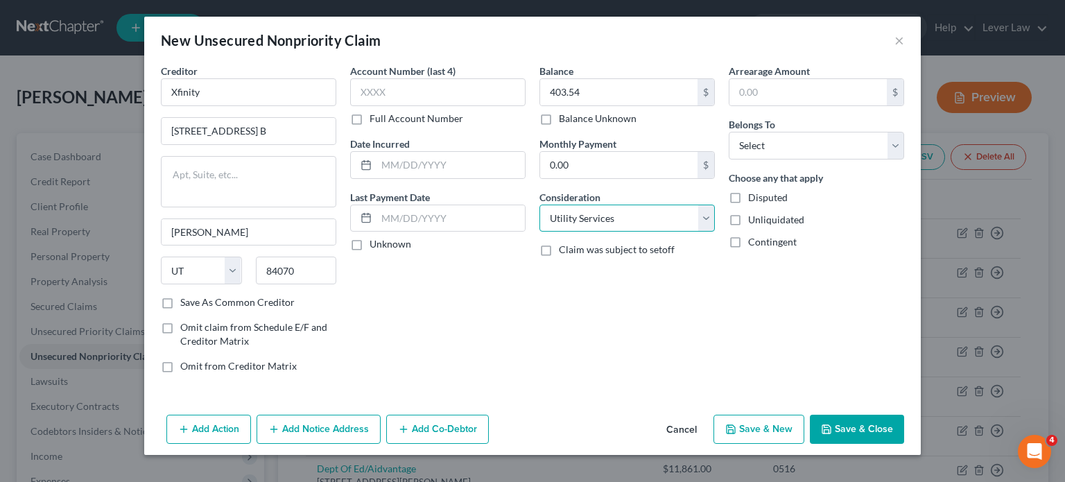
select select "19"
click at [540, 205] on select "Select Cable / Satellite Services Collection Agency Credit Card Debt Debt Couns…" at bounding box center [627, 219] width 175 height 28
click at [794, 163] on div "Arrearage Amount $ Belongs To * Select Debtor 1 Only Debtor 2 Only Debtor 1 And…" at bounding box center [816, 224] width 189 height 320
click at [803, 153] on select "Select Debtor 1 Only Debtor 2 Only Debtor 1 And Debtor 2 Only At Least One Of T…" at bounding box center [816, 146] width 175 height 28
select select "0"
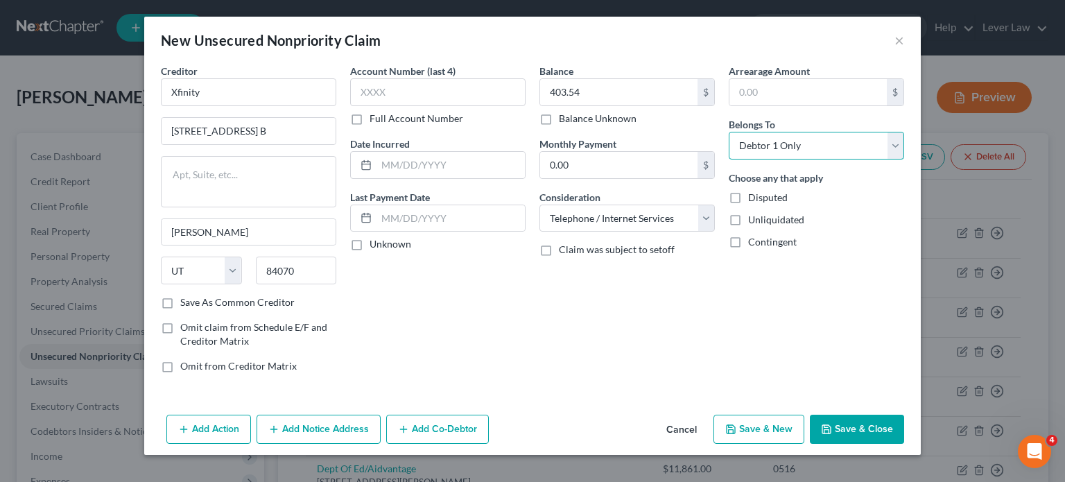
click at [729, 132] on select "Select Debtor 1 Only Debtor 2 Only Debtor 1 And Debtor 2 Only At Least One Of T…" at bounding box center [816, 146] width 175 height 28
drag, startPoint x: 861, startPoint y: 432, endPoint x: 866, endPoint y: 393, distance: 39.1
click at [861, 431] on button "Save & Close" at bounding box center [857, 429] width 94 height 29
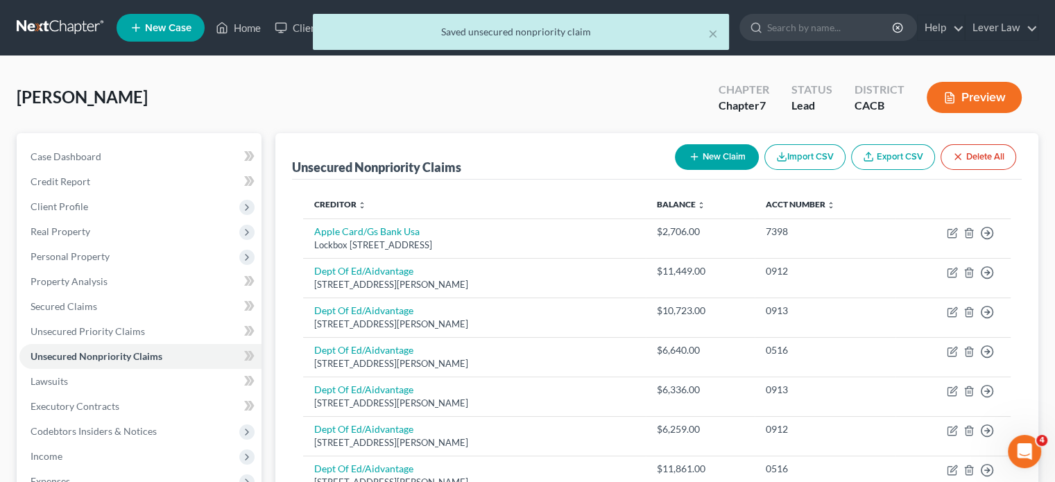
click at [751, 163] on button "New Claim" at bounding box center [717, 157] width 84 height 26
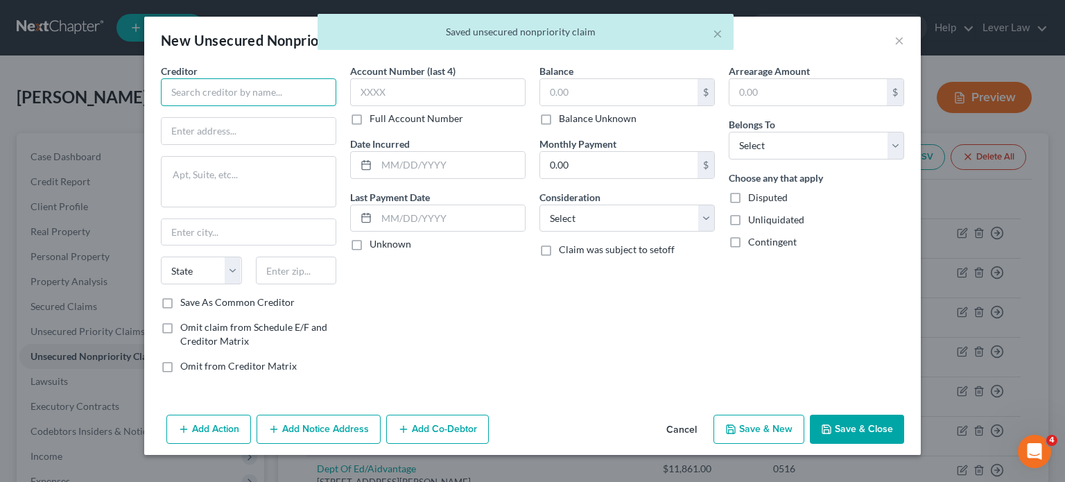
click at [285, 85] on input "text" at bounding box center [248, 92] width 175 height 28
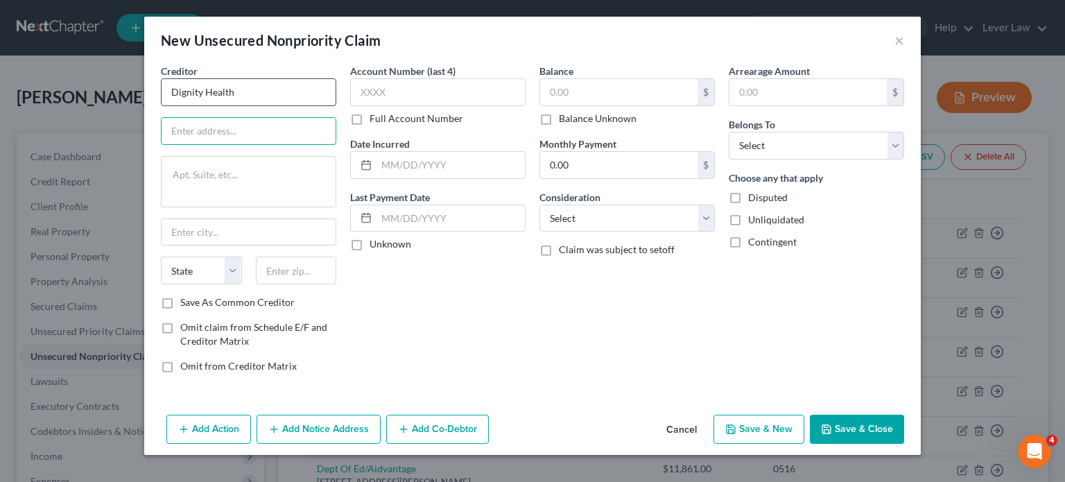
type input "Dignity Health"
type input "14141 Southwest Freeway #300"
drag, startPoint x: 289, startPoint y: 275, endPoint x: 278, endPoint y: 271, distance: 11.0
click at [287, 274] on input "text" at bounding box center [296, 271] width 81 height 28
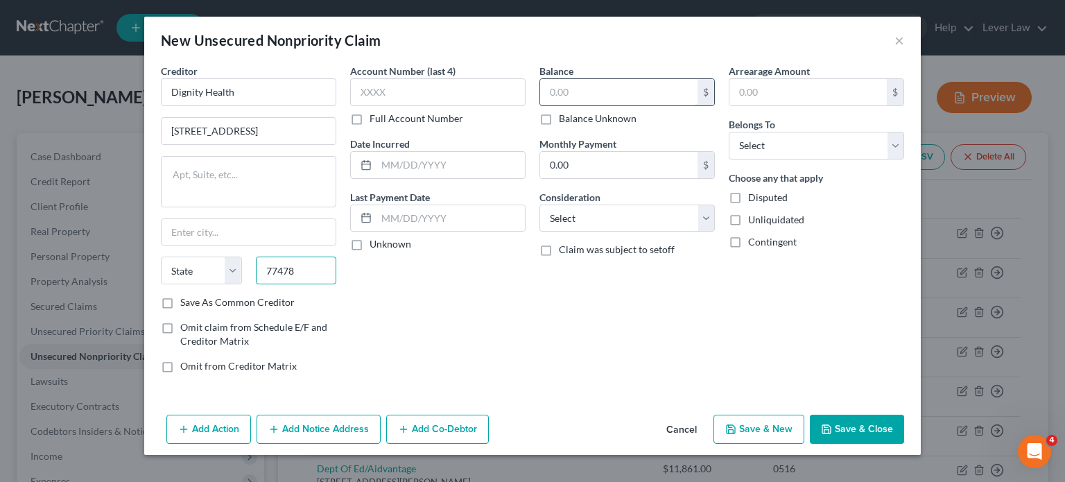
type input "77478"
drag, startPoint x: 565, startPoint y: 98, endPoint x: 538, endPoint y: 94, distance: 26.7
click at [540, 96] on input "text" at bounding box center [618, 92] width 157 height 26
type input "Sugar Land"
select select "45"
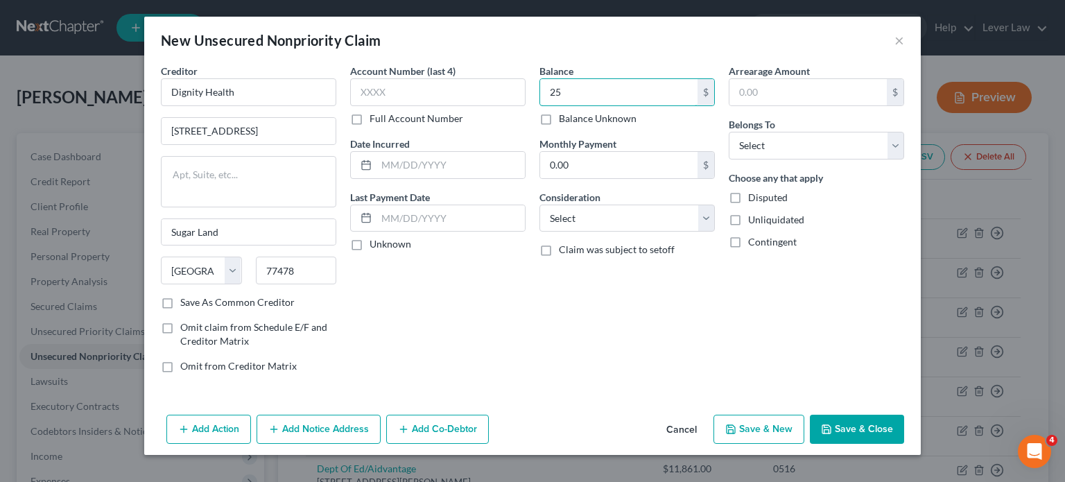
type input "2"
type input "284"
drag, startPoint x: 580, startPoint y: 205, endPoint x: 581, endPoint y: 218, distance: 13.3
click at [581, 218] on select "Select Cable / Satellite Services Collection Agency Credit Card Debt Debt Couns…" at bounding box center [627, 219] width 175 height 28
select select "9"
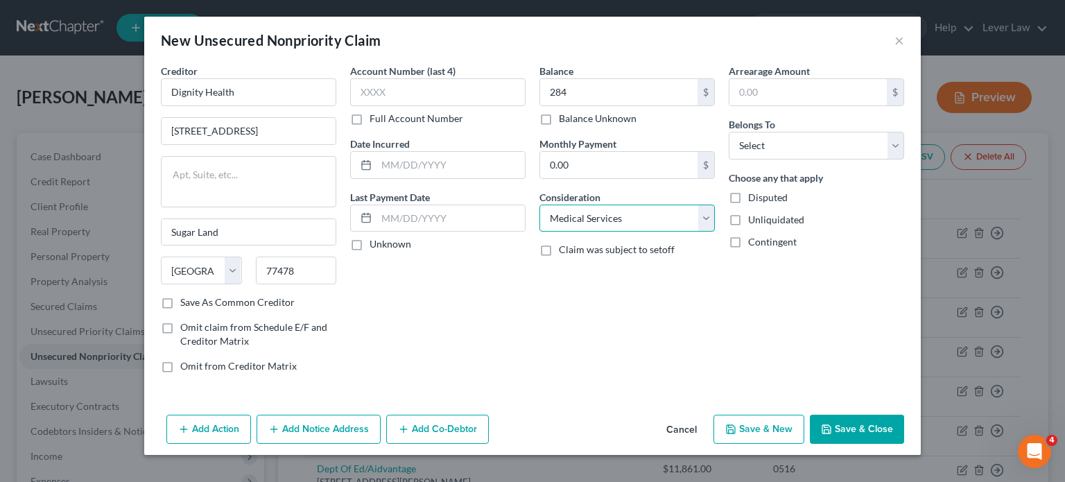
click at [540, 205] on select "Select Cable / Satellite Services Collection Agency Credit Card Debt Debt Couns…" at bounding box center [627, 219] width 175 height 28
click at [805, 155] on select "Select Debtor 1 Only Debtor 2 Only Debtor 1 And Debtor 2 Only At Least One Of T…" at bounding box center [816, 146] width 175 height 28
select select "0"
click at [729, 132] on select "Select Debtor 1 Only Debtor 2 Only Debtor 1 And Debtor 2 Only At Least One Of T…" at bounding box center [816, 146] width 175 height 28
drag, startPoint x: 846, startPoint y: 427, endPoint x: 833, endPoint y: 348, distance: 80.2
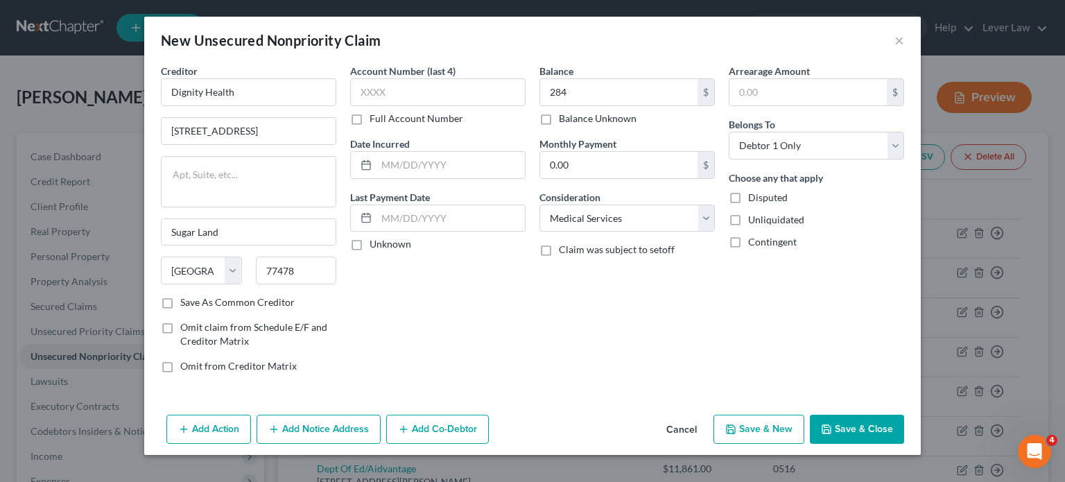
click at [844, 426] on button "Save & Close" at bounding box center [857, 429] width 94 height 29
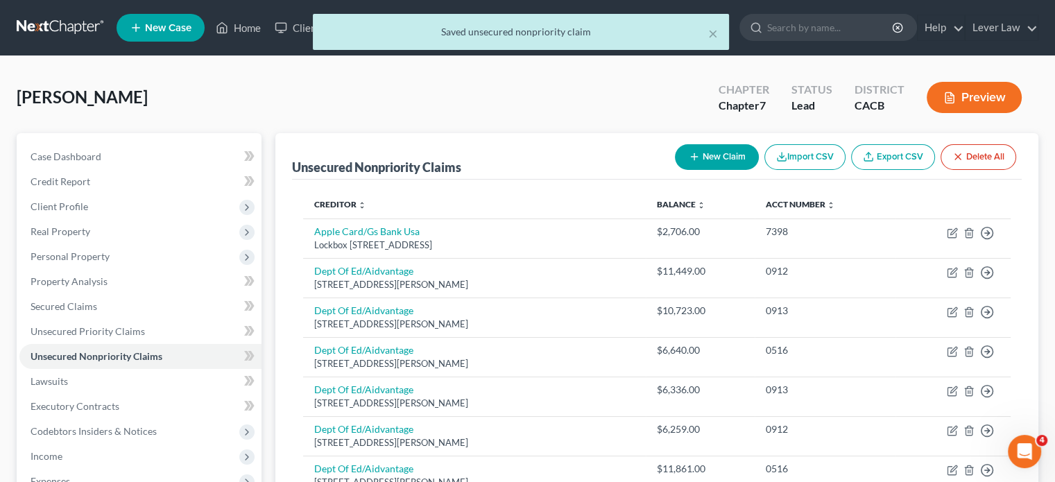
click at [701, 154] on button "New Claim" at bounding box center [717, 157] width 84 height 26
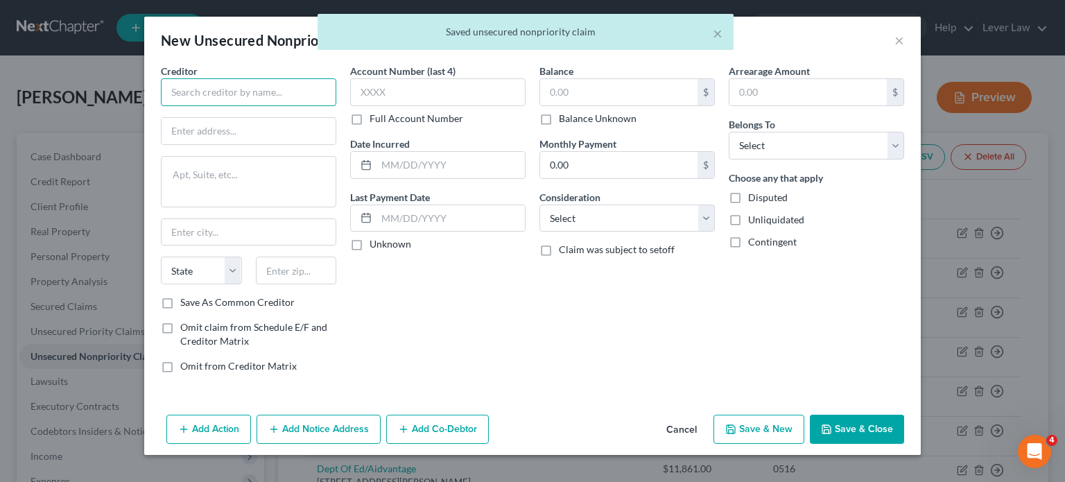
click at [288, 88] on input "text" at bounding box center [248, 92] width 175 height 28
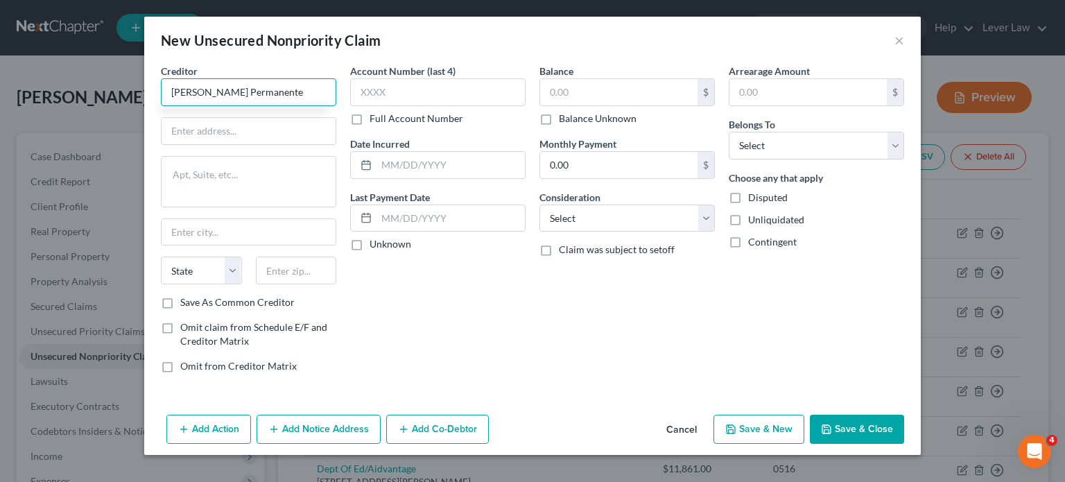
type input "Kaiser Permanente"
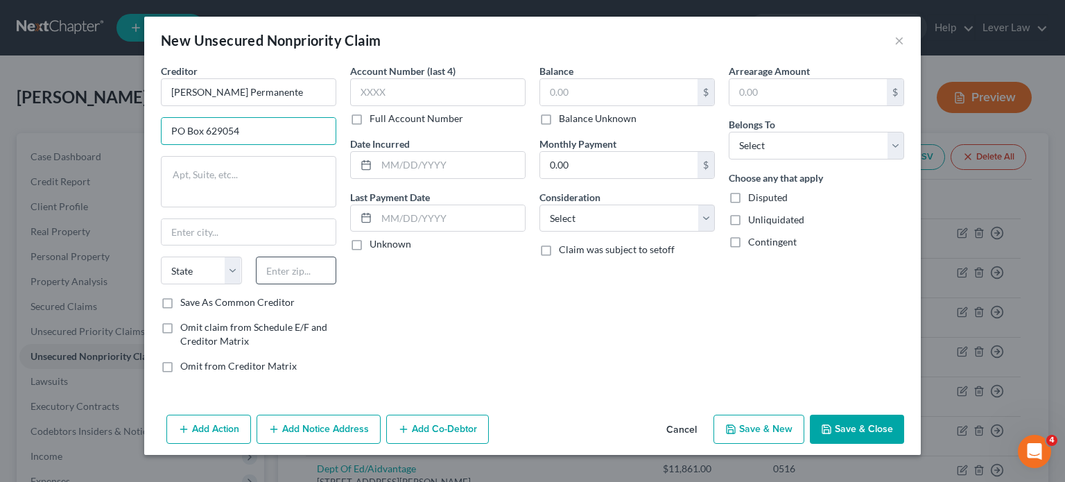
type input "PO Box 629054"
click at [266, 273] on input "text" at bounding box center [296, 271] width 81 height 28
type input "95782"
click at [610, 96] on input "text" at bounding box center [618, 92] width 157 height 26
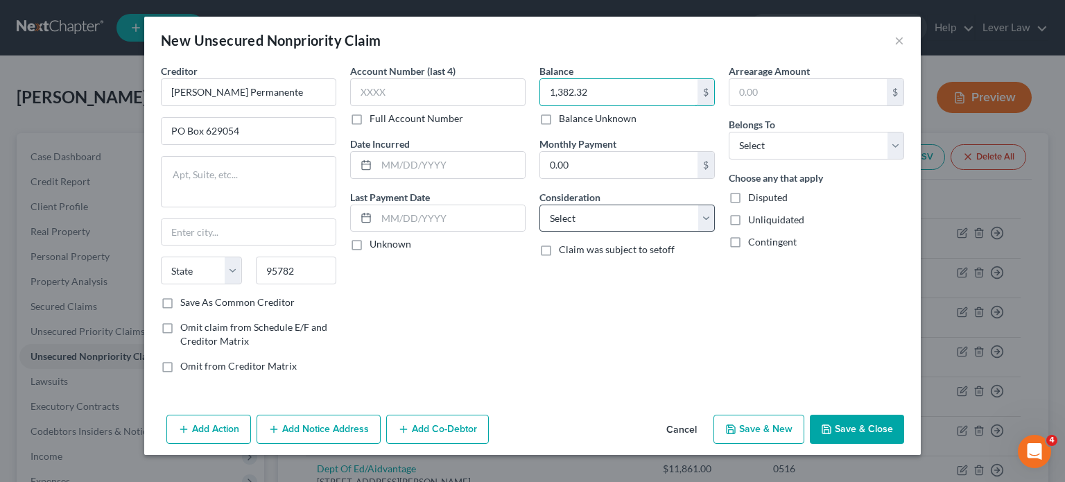
type input "1,382.32"
click at [686, 219] on select "Select Cable / Satellite Services Collection Agency Credit Card Debt Debt Couns…" at bounding box center [627, 219] width 175 height 28
select select "9"
click at [540, 205] on select "Select Cable / Satellite Services Collection Agency Credit Card Debt Debt Couns…" at bounding box center [627, 219] width 175 height 28
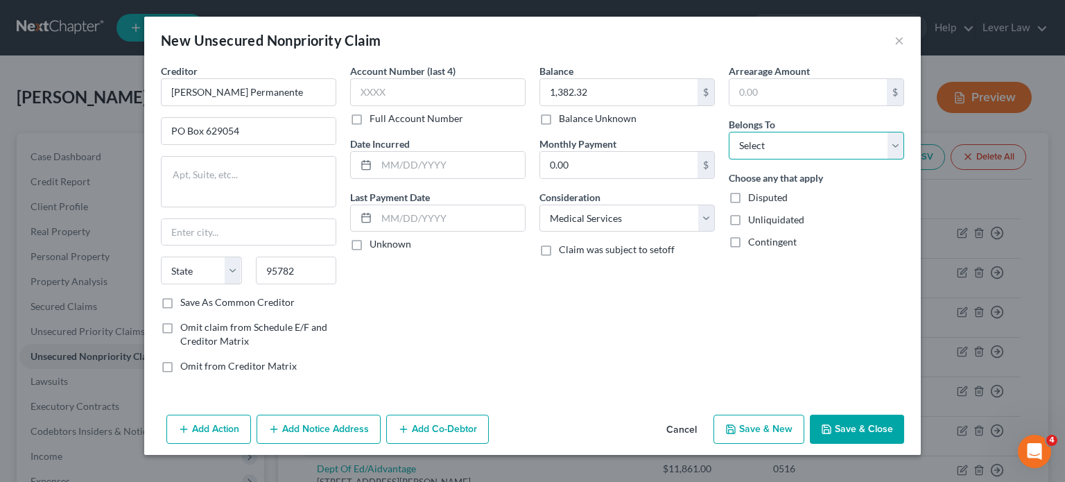
drag, startPoint x: 733, startPoint y: 137, endPoint x: 743, endPoint y: 156, distance: 21.7
click at [733, 137] on select "Select Debtor 1 Only Debtor 2 Only Debtor 1 And Debtor 2 Only At Least One Of T…" at bounding box center [816, 146] width 175 height 28
select select "0"
click at [729, 132] on select "Select Debtor 1 Only Debtor 2 Only Debtor 1 And Debtor 2 Only At Least One Of T…" at bounding box center [816, 146] width 175 height 28
drag, startPoint x: 877, startPoint y: 432, endPoint x: 869, endPoint y: 427, distance: 9.4
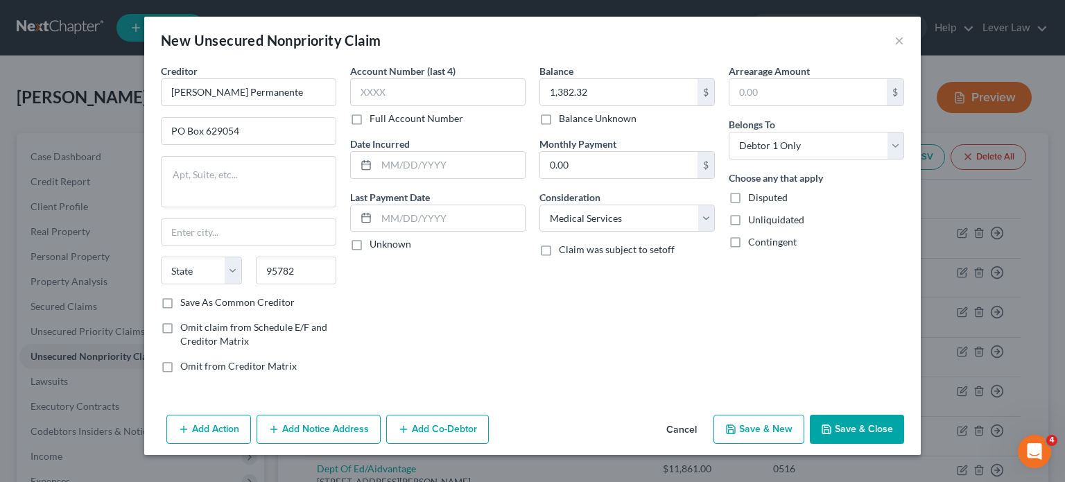
click at [877, 431] on button "Save & Close" at bounding box center [857, 429] width 94 height 29
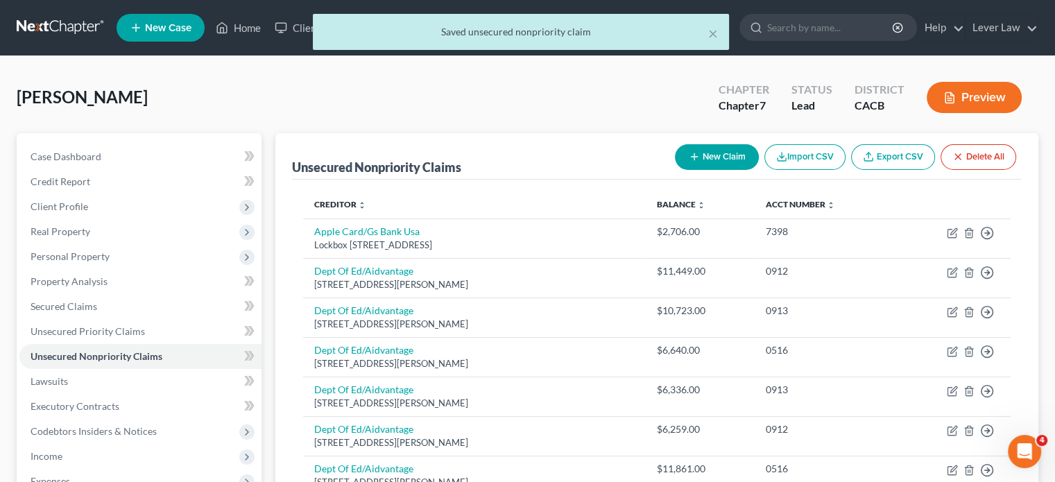
click at [704, 157] on button "New Claim" at bounding box center [717, 157] width 84 height 26
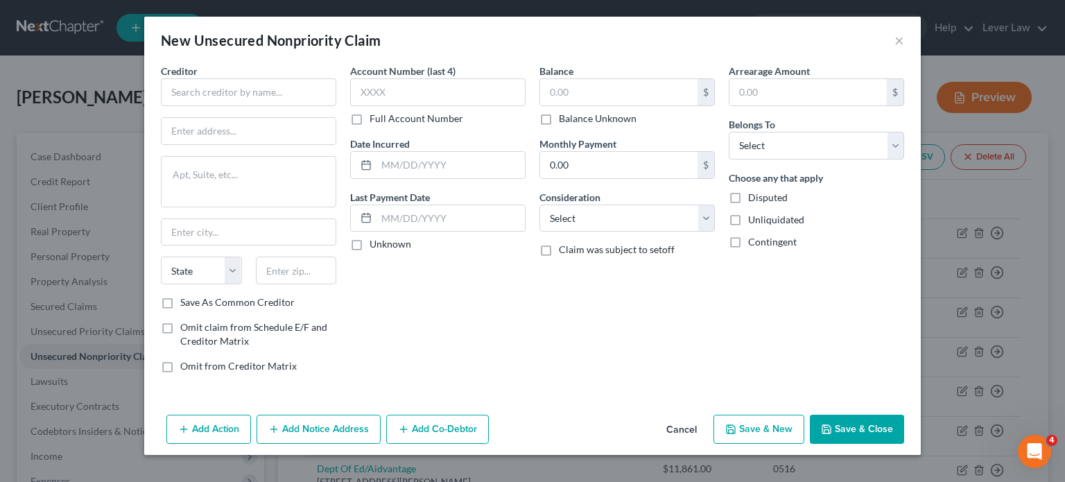
click at [685, 431] on button "Cancel" at bounding box center [681, 430] width 53 height 28
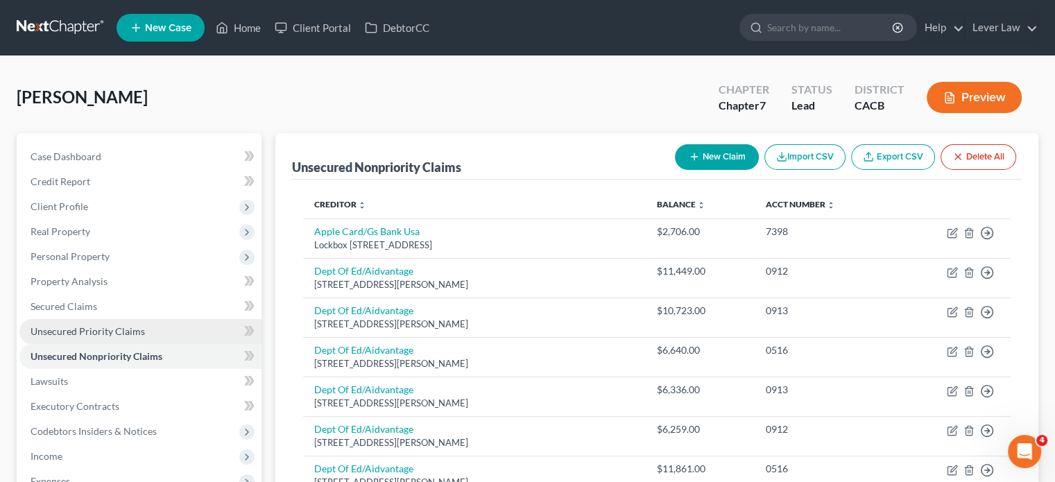
drag, startPoint x: 136, startPoint y: 332, endPoint x: 169, endPoint y: 332, distance: 33.3
click at [136, 332] on span "Unsecured Priority Claims" at bounding box center [88, 331] width 114 height 12
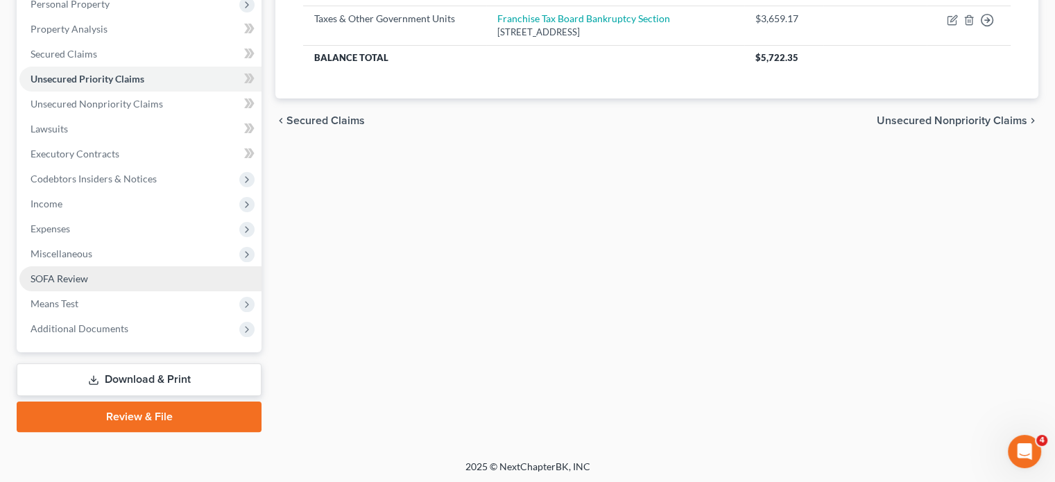
scroll to position [254, 0]
